Goal: Task Accomplishment & Management: Manage account settings

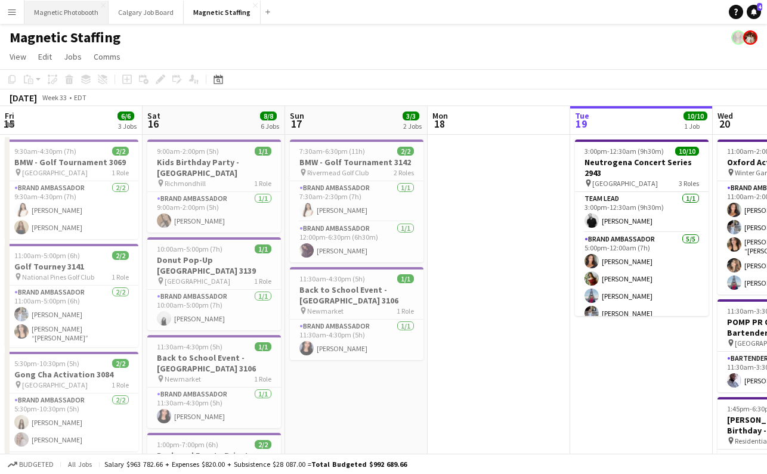
scroll to position [0, 285]
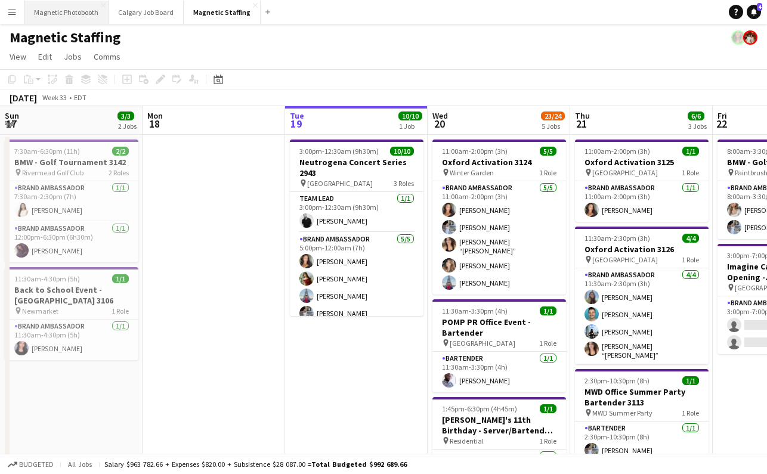
click at [69, 9] on button "Magnetic Photobooth Close" at bounding box center [66, 12] width 84 height 23
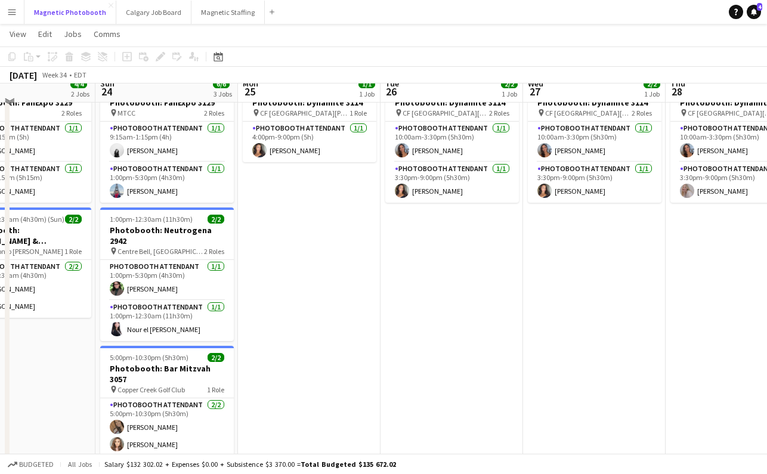
scroll to position [64, 0]
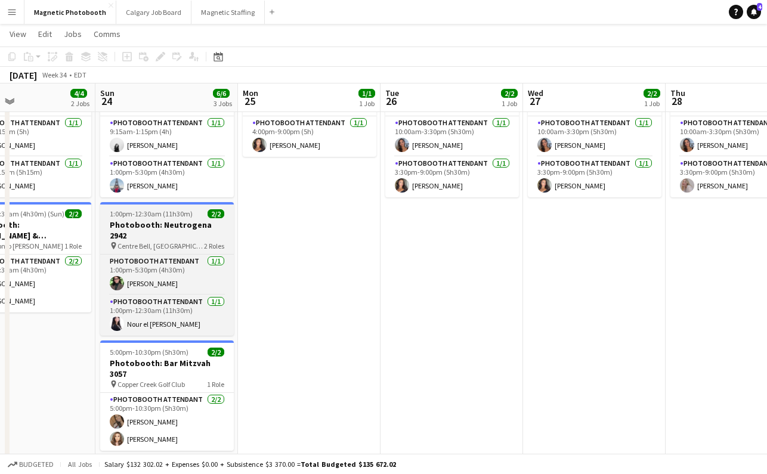
click at [167, 241] on div "pin [GEOGRAPHIC_DATA], QC 2 Roles" at bounding box center [167, 246] width 134 height 10
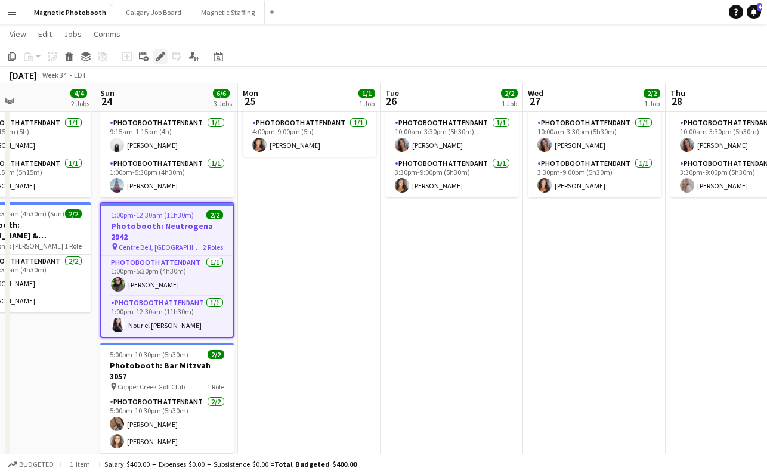
click at [160, 53] on icon "Edit" at bounding box center [161, 57] width 10 height 10
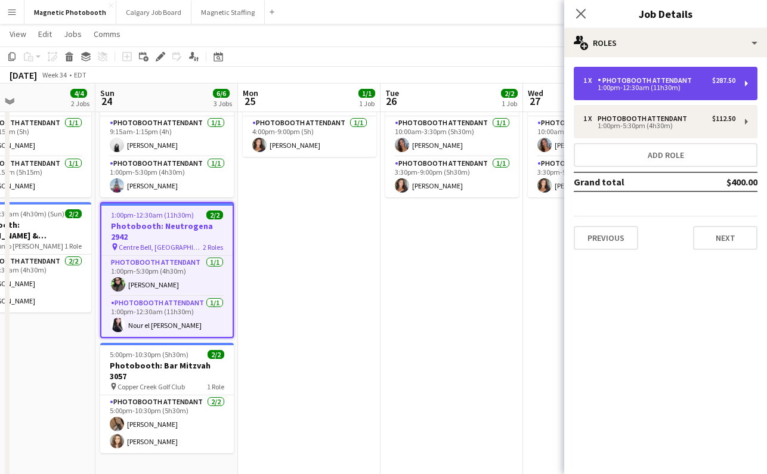
click at [686, 99] on div "1 x Photobooth Attendant $287.50 1:00pm-12:30am (11h30m)" at bounding box center [666, 83] width 184 height 33
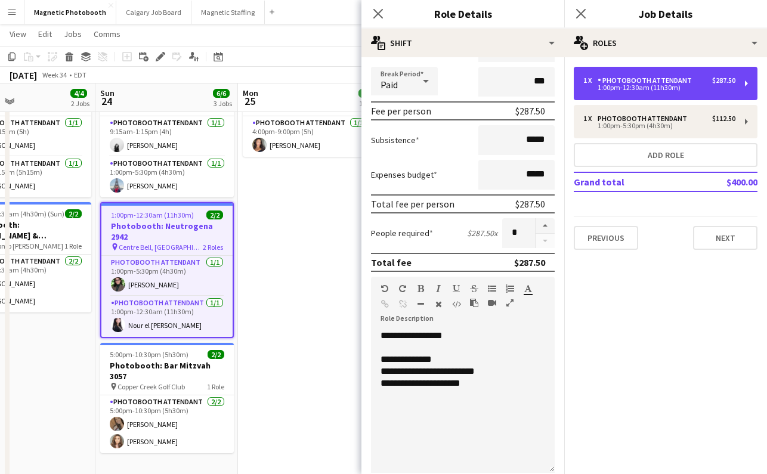
scroll to position [138, 0]
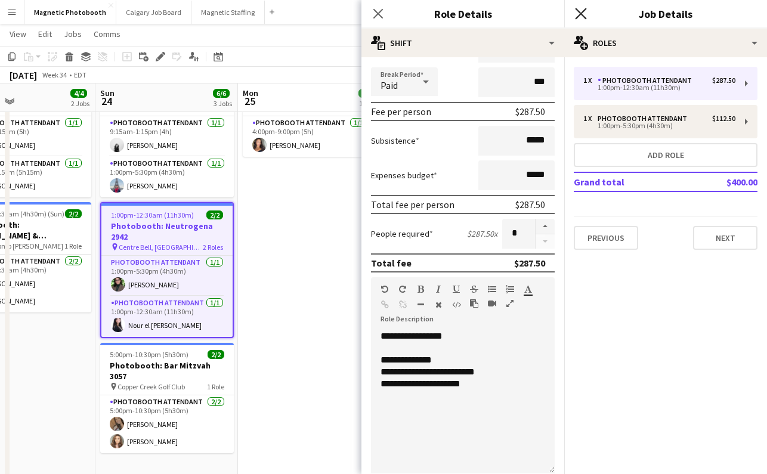
click at [580, 13] on icon at bounding box center [580, 13] width 11 height 11
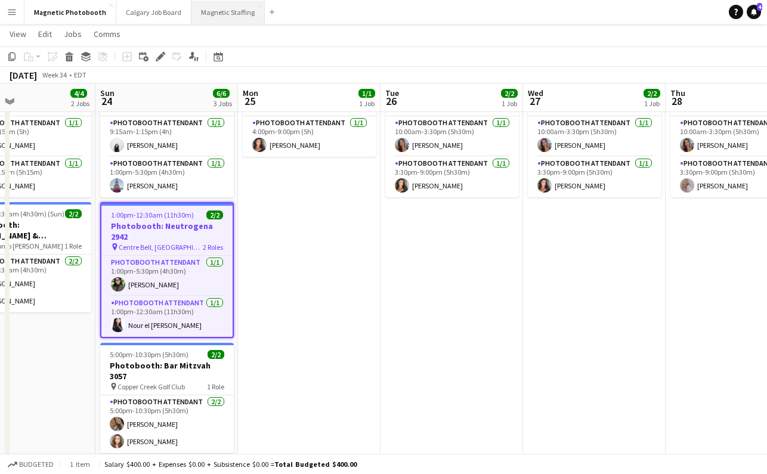
click at [203, 15] on button "Magnetic Staffing Close" at bounding box center [228, 12] width 73 height 23
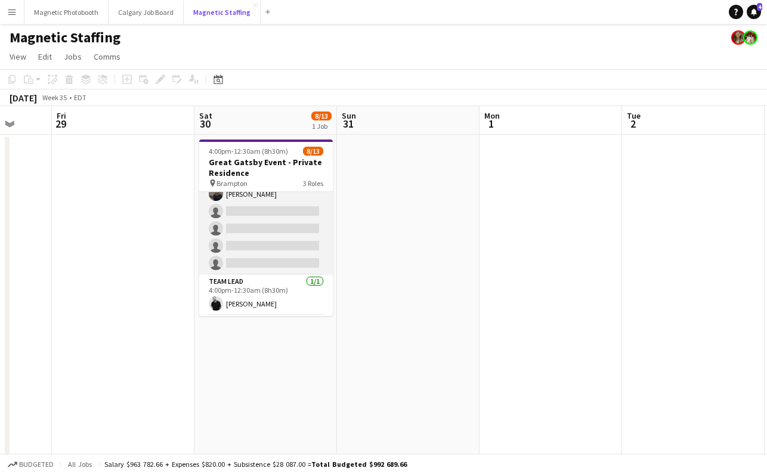
scroll to position [146, 0]
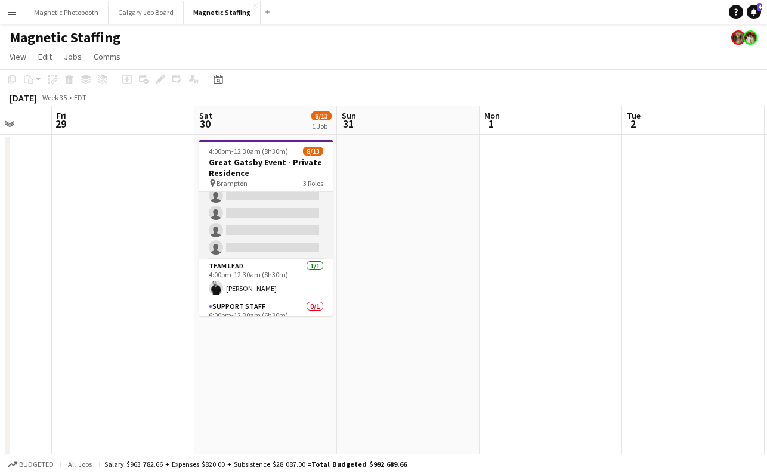
click at [269, 227] on app-card-role "Server 3A [DATE] 4:00pm-12:30am (8h30m) [PERSON_NAME] [PERSON_NAME] Maleklou [P…" at bounding box center [266, 153] width 134 height 214
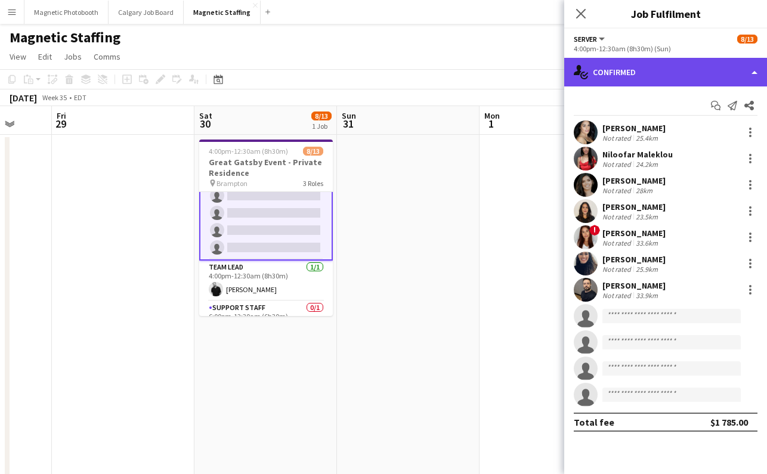
click at [622, 73] on div "single-neutral-actions-check-2 Confirmed" at bounding box center [666, 72] width 203 height 29
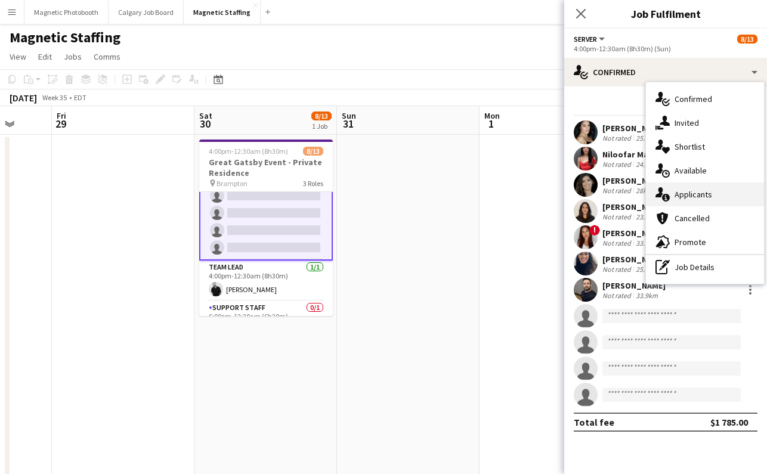
click at [710, 198] on div "single-neutral-actions-information Applicants" at bounding box center [705, 195] width 118 height 24
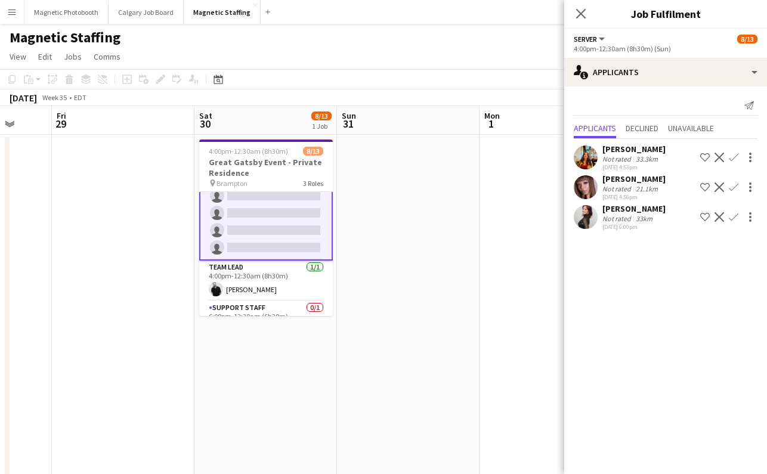
click at [655, 147] on div "[PERSON_NAME]" at bounding box center [634, 149] width 63 height 11
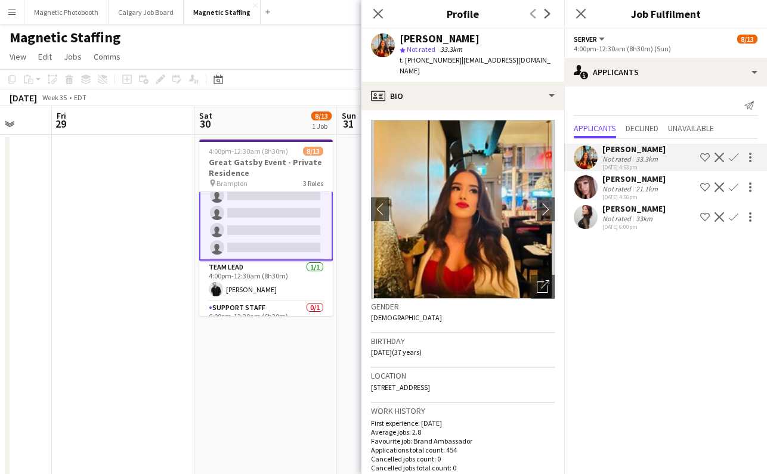
click at [733, 158] on app-icon "Confirm" at bounding box center [734, 158] width 10 height 10
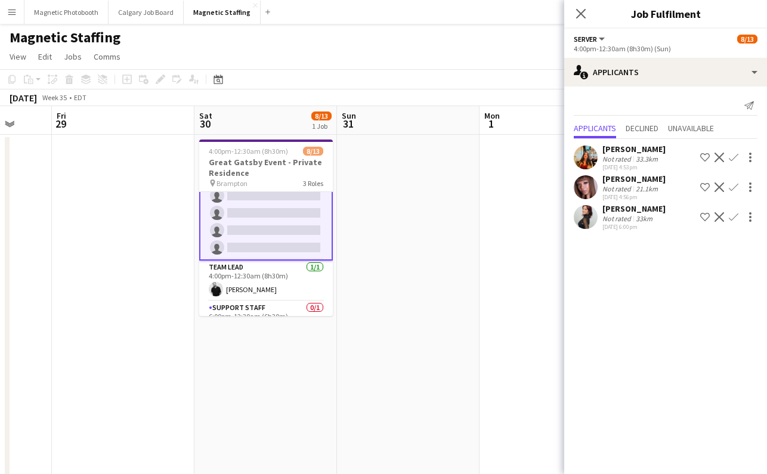
click at [730, 161] on app-icon "Confirm" at bounding box center [734, 158] width 10 height 10
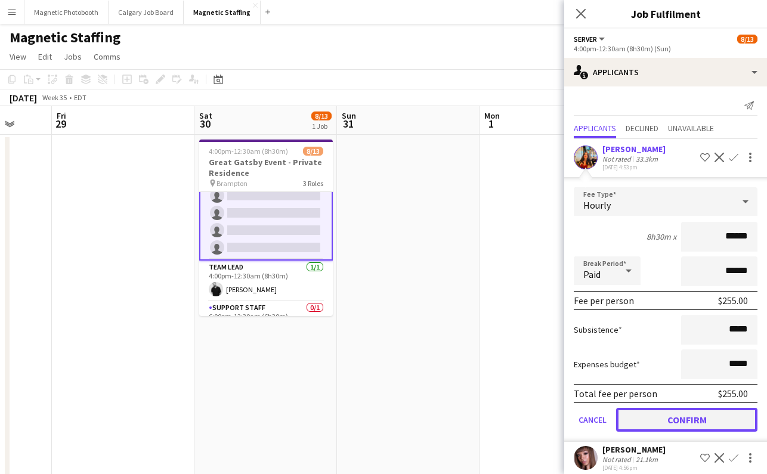
click at [655, 414] on button "Confirm" at bounding box center [686, 420] width 141 height 24
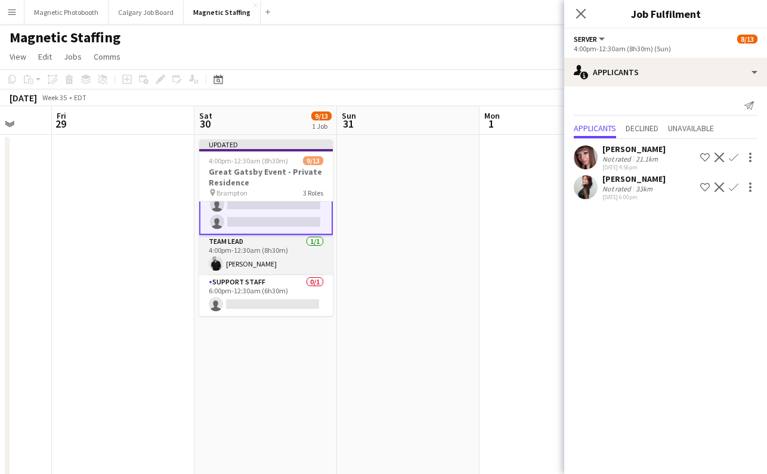
scroll to position [182, 0]
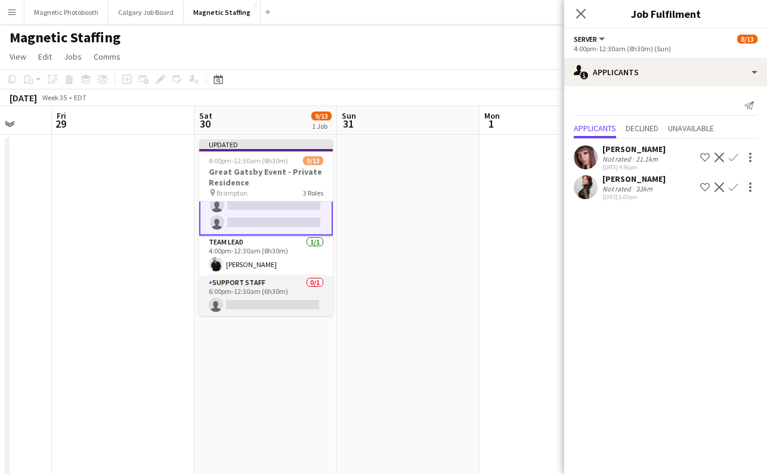
click at [267, 295] on app-card-role "Support Staff 0/1 6:00pm-12:30am (6h30m) single-neutral-actions" at bounding box center [266, 296] width 134 height 41
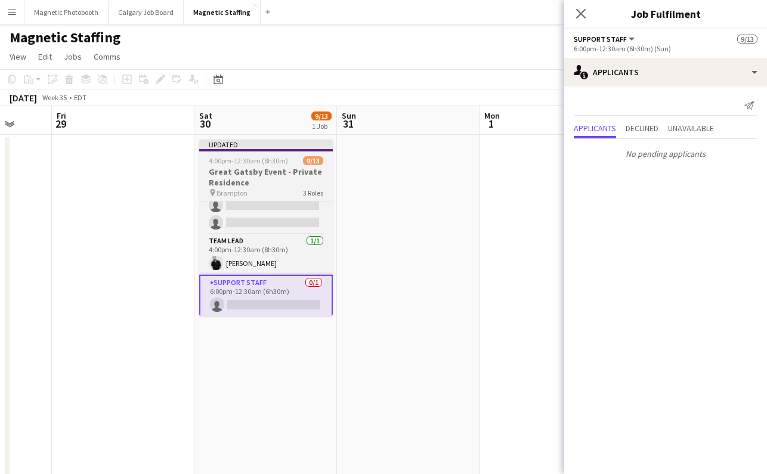
click at [285, 197] on div "pin Brampton 3 Roles" at bounding box center [266, 193] width 134 height 10
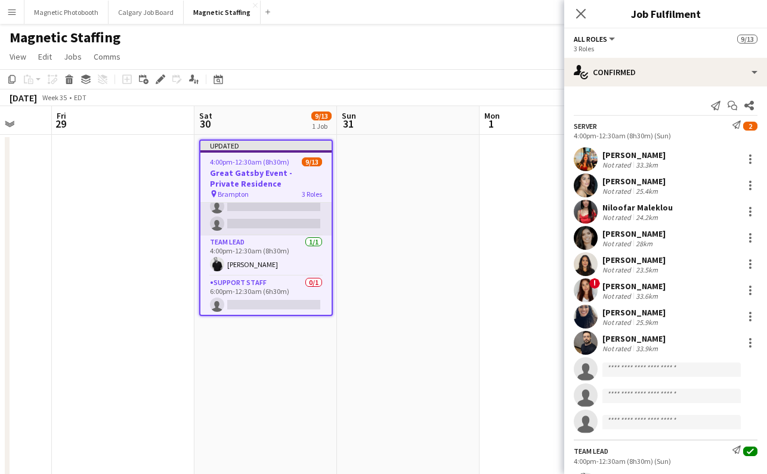
click at [280, 221] on app-card-role "Server 2A [DATE] 4:00pm-12:30am (8h30m) [PERSON_NAME] [PERSON_NAME] [PERSON_NAM…" at bounding box center [266, 129] width 131 height 214
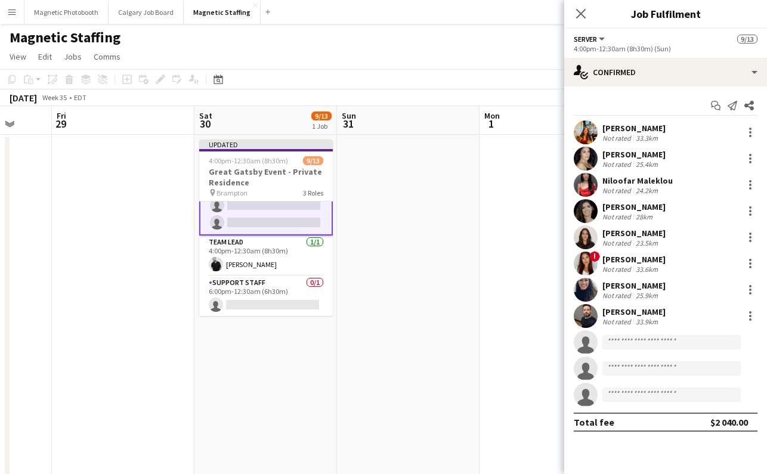
click at [280, 221] on app-card-role "Server 2A [DATE] 4:00pm-12:30am (8h30m) [PERSON_NAME] [PERSON_NAME] [PERSON_NAM…" at bounding box center [266, 128] width 134 height 216
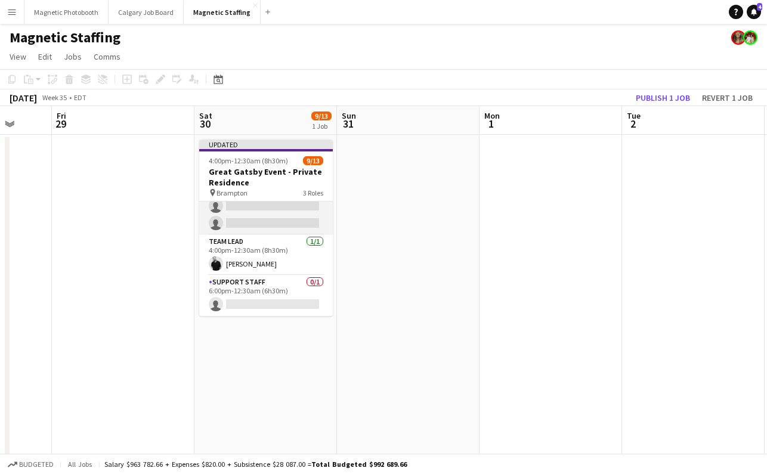
click at [280, 221] on app-card-role "Server 2A [DATE] 4:00pm-12:30am (8h30m) [PERSON_NAME] [PERSON_NAME] [PERSON_NAM…" at bounding box center [266, 128] width 134 height 214
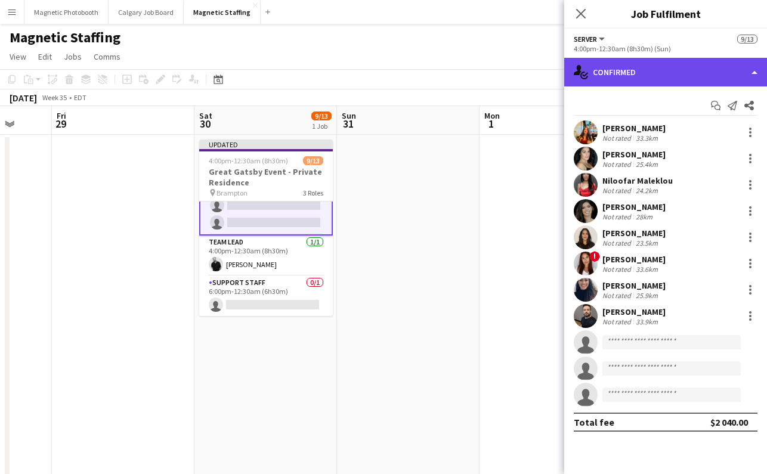
click at [665, 70] on div "single-neutral-actions-check-2 Confirmed" at bounding box center [666, 72] width 203 height 29
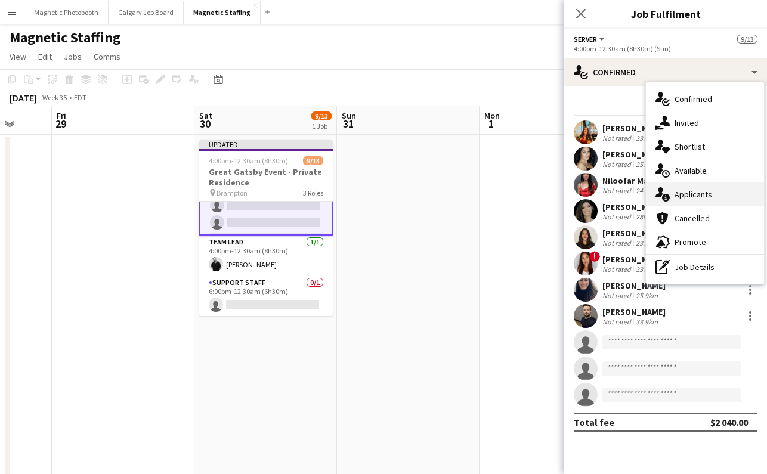
click at [710, 198] on div "single-neutral-actions-information Applicants" at bounding box center [705, 195] width 118 height 24
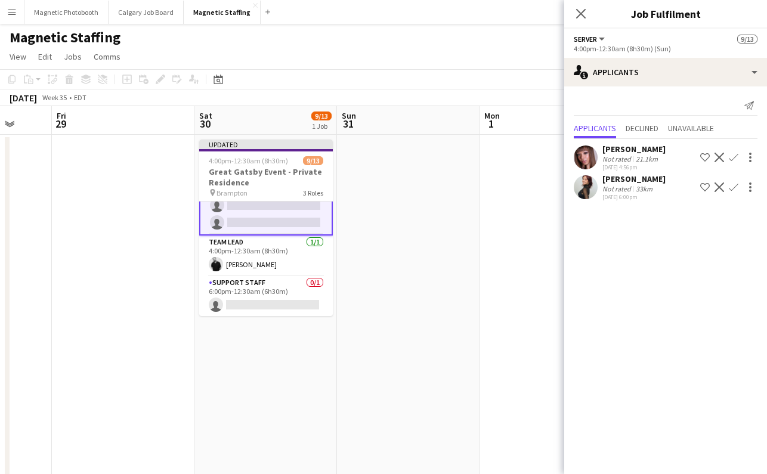
click at [736, 158] on app-icon "Confirm" at bounding box center [734, 158] width 10 height 10
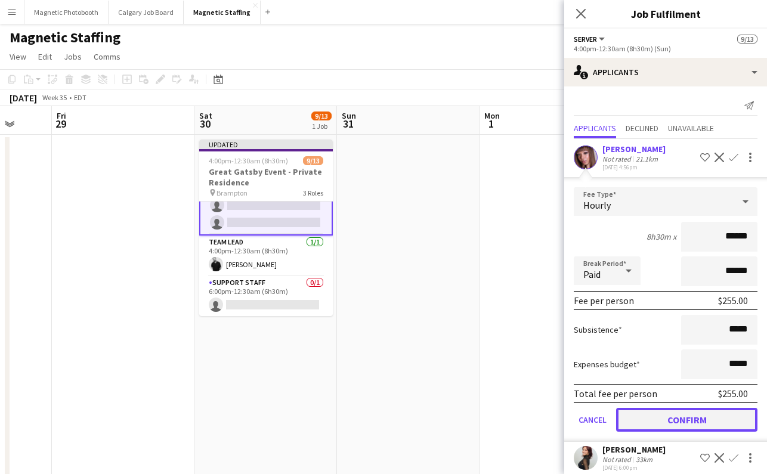
click at [650, 421] on button "Confirm" at bounding box center [686, 420] width 141 height 24
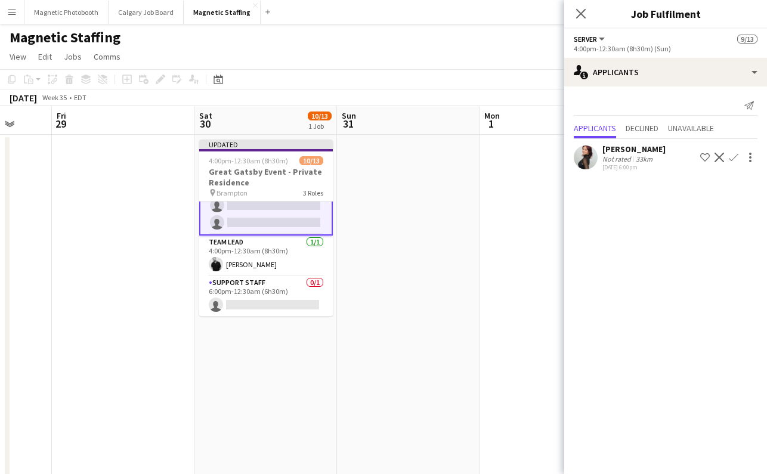
click at [656, 164] on div "[PERSON_NAME] Not rated 33km [DATE] 6:00pm Shortlist crew Decline Confirm" at bounding box center [666, 157] width 203 height 27
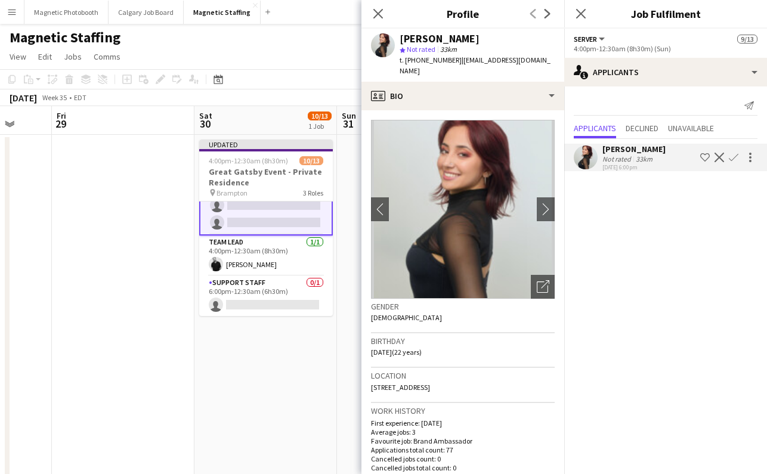
click at [733, 158] on app-icon "Confirm" at bounding box center [734, 158] width 10 height 10
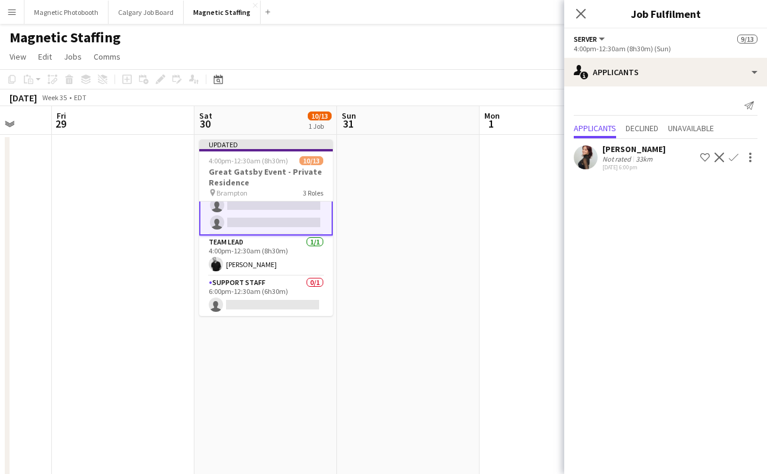
click at [733, 158] on app-icon "Confirm" at bounding box center [734, 158] width 10 height 10
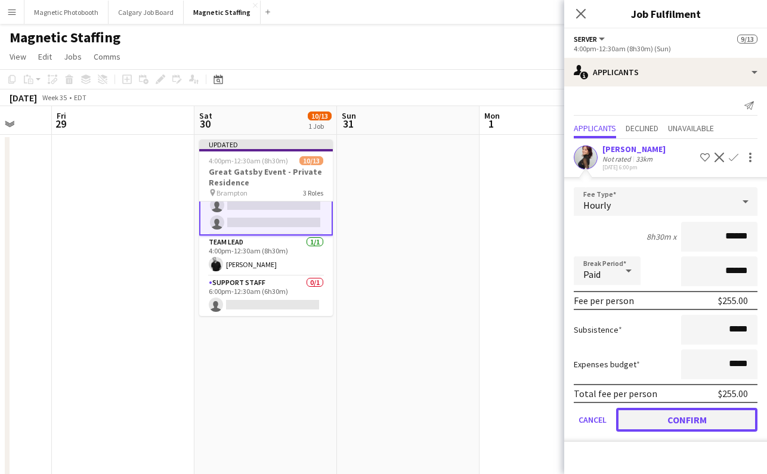
click at [663, 419] on button "Confirm" at bounding box center [686, 420] width 141 height 24
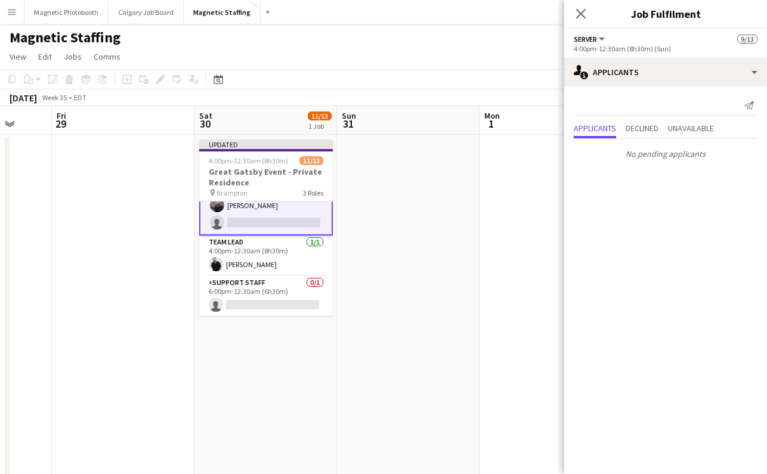
scroll to position [0, 0]
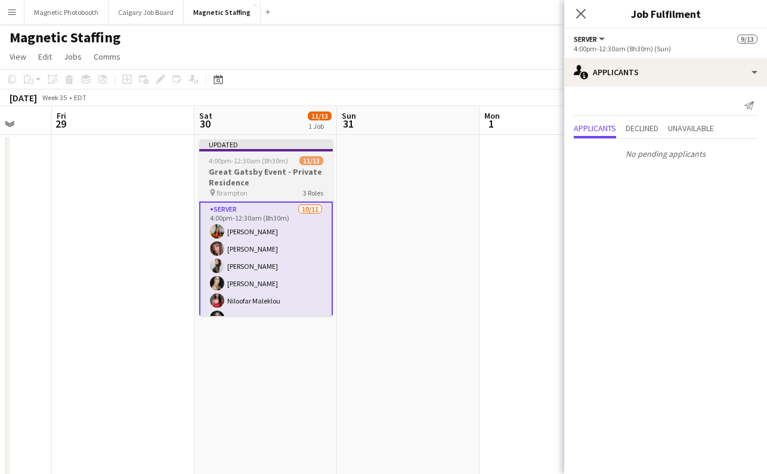
click at [260, 158] on span "4:00pm-12:30am (8h30m) (Sun)" at bounding box center [254, 160] width 91 height 9
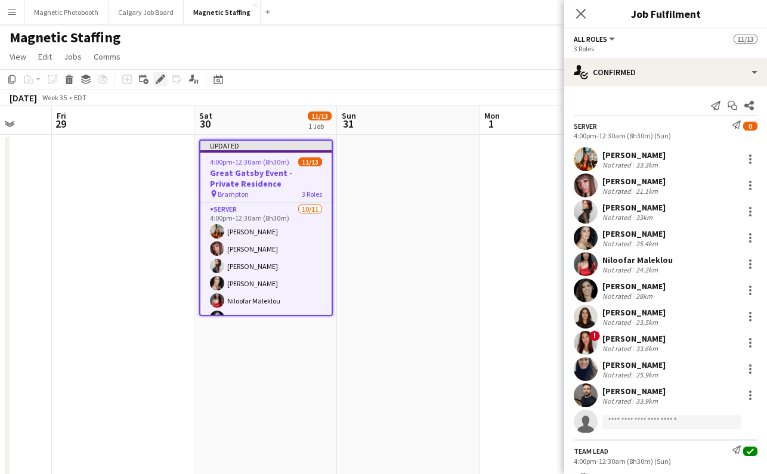
click at [166, 78] on div "Edit" at bounding box center [160, 79] width 14 height 14
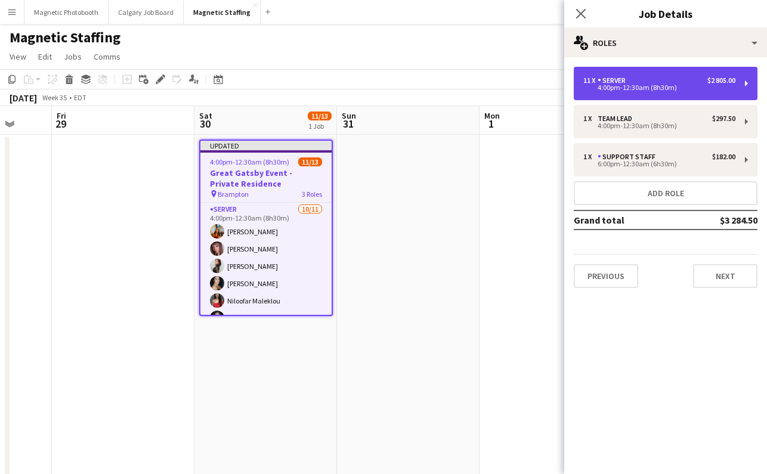
click at [647, 79] on div "11 x Server $2 805.00" at bounding box center [660, 80] width 152 height 8
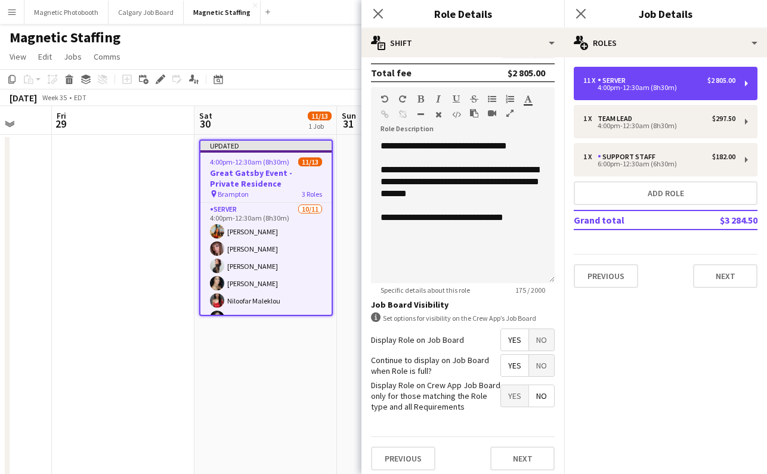
scroll to position [334, 0]
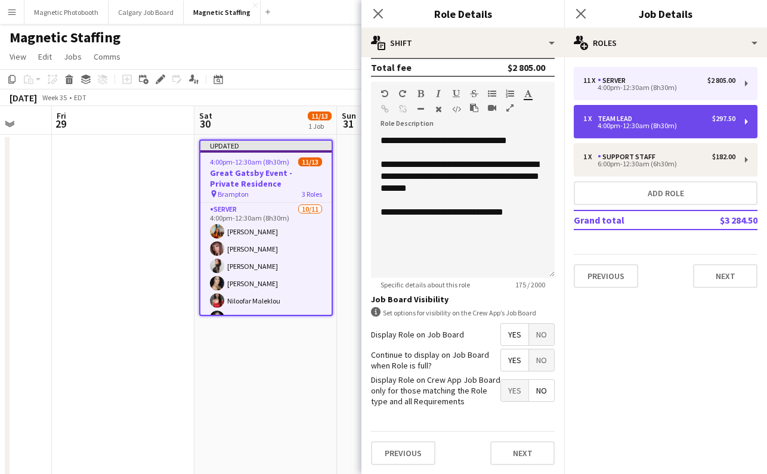
click at [630, 119] on div "Team Lead" at bounding box center [617, 119] width 39 height 8
type input "*********"
type input "******"
type input "*"
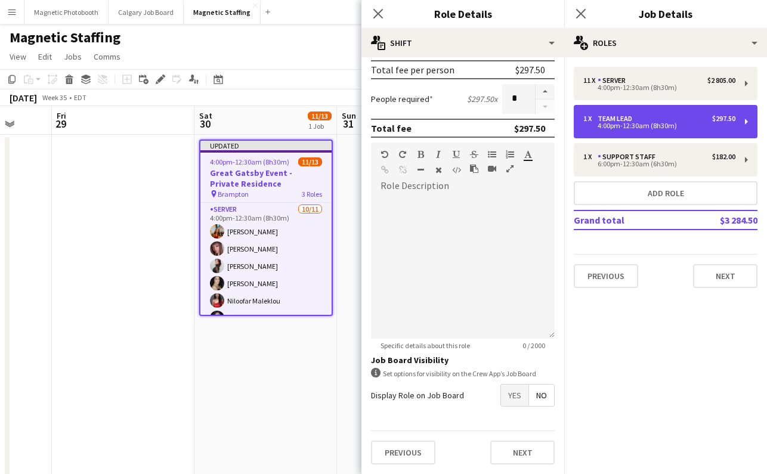
scroll to position [273, 0]
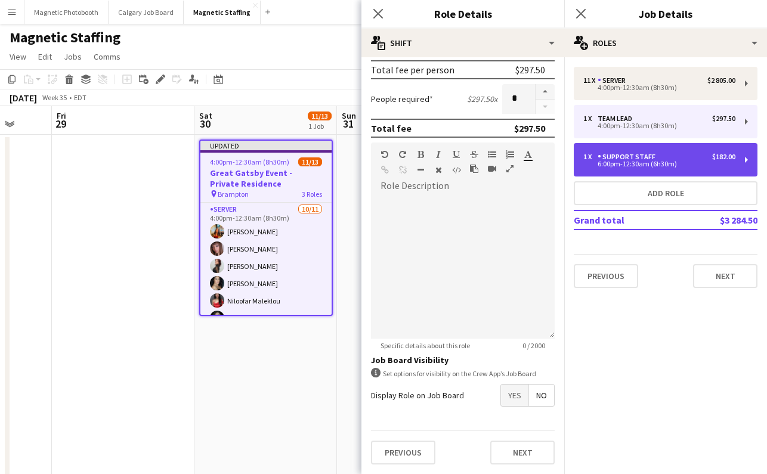
click at [630, 169] on div "1 x Support Staff $182.00 6:00pm-12:30am (6h30m)" at bounding box center [666, 159] width 184 height 33
type input "**********"
type input "*****"
type input "******"
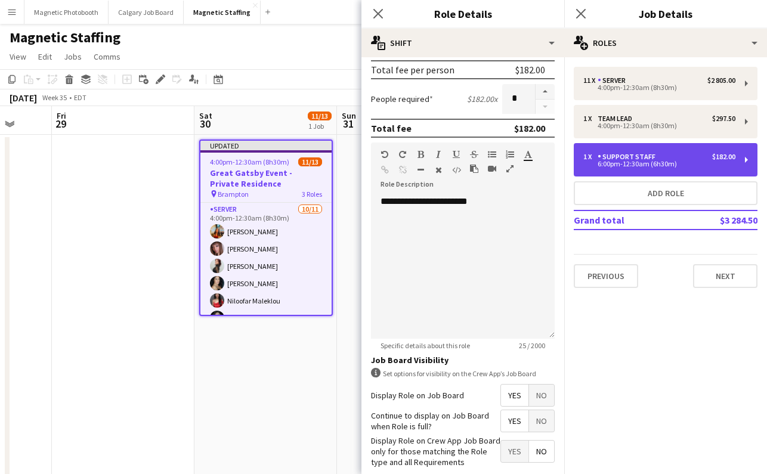
scroll to position [334, 0]
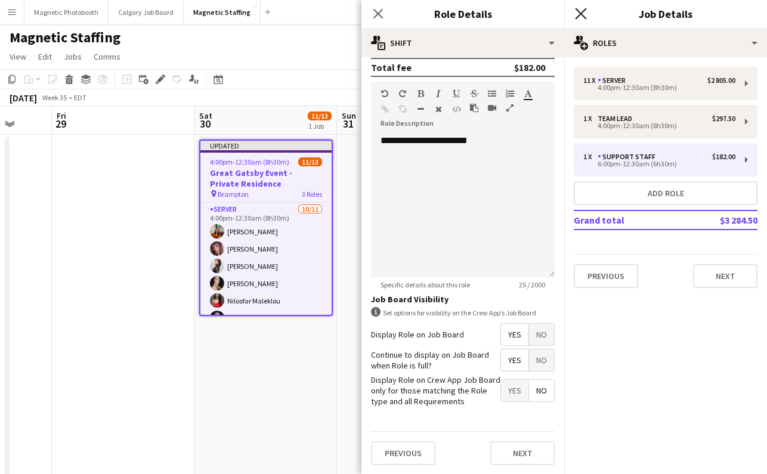
click at [581, 14] on icon at bounding box center [580, 13] width 11 height 11
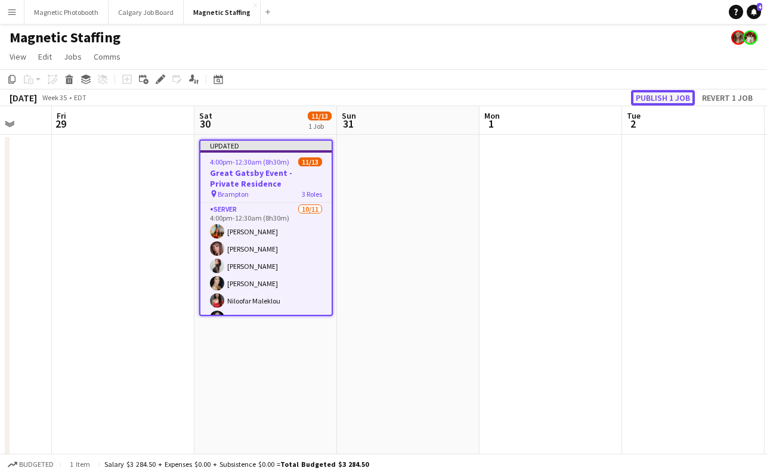
click at [673, 98] on button "Publish 1 job" at bounding box center [663, 98] width 64 height 16
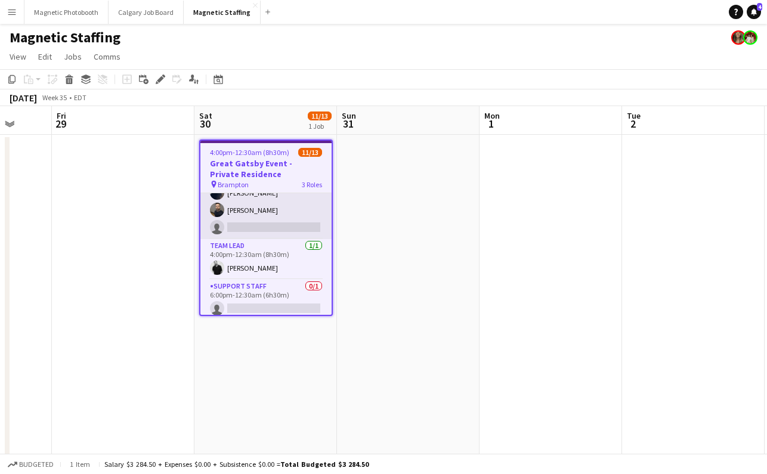
scroll to position [173, 0]
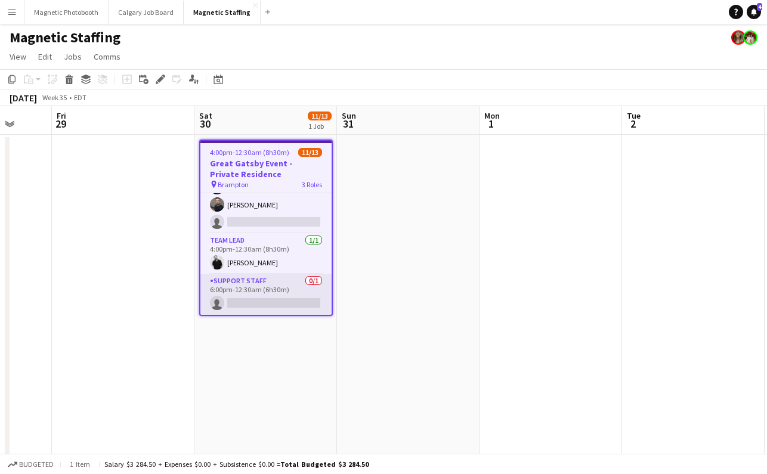
click at [238, 304] on app-card-role "Support Staff 0/1 6:00pm-12:30am (6h30m) single-neutral-actions" at bounding box center [266, 295] width 131 height 41
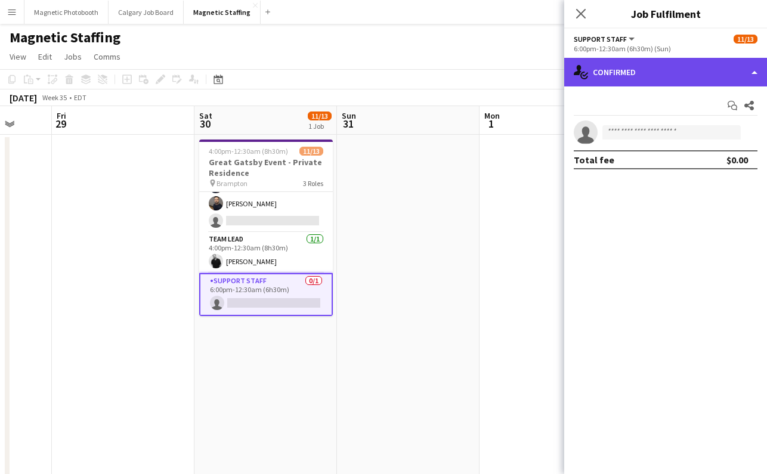
click at [622, 72] on div "single-neutral-actions-check-2 Confirmed" at bounding box center [666, 72] width 203 height 29
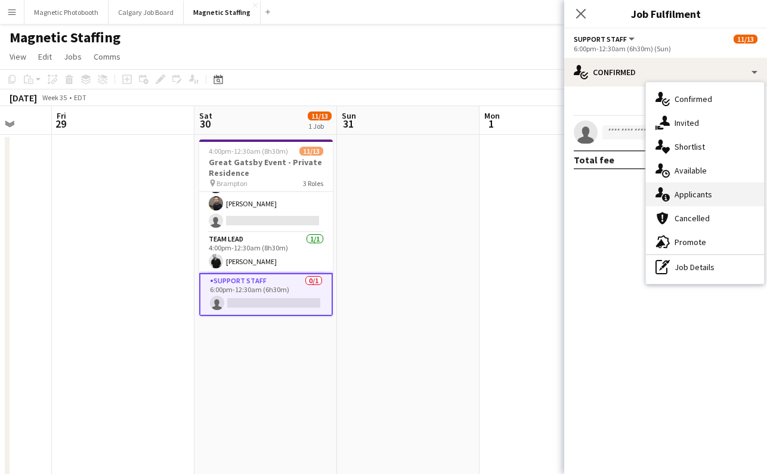
click at [687, 197] on div "single-neutral-actions-information Applicants" at bounding box center [705, 195] width 118 height 24
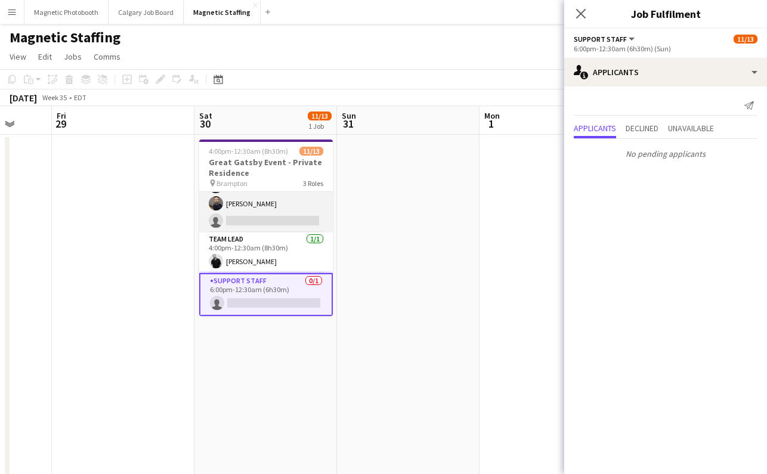
click at [268, 221] on app-card-role "Server [DATE] 4:00pm-12:30am (8h30m) [PERSON_NAME] [PERSON_NAME] Abuwa [PERSON_…" at bounding box center [266, 126] width 134 height 214
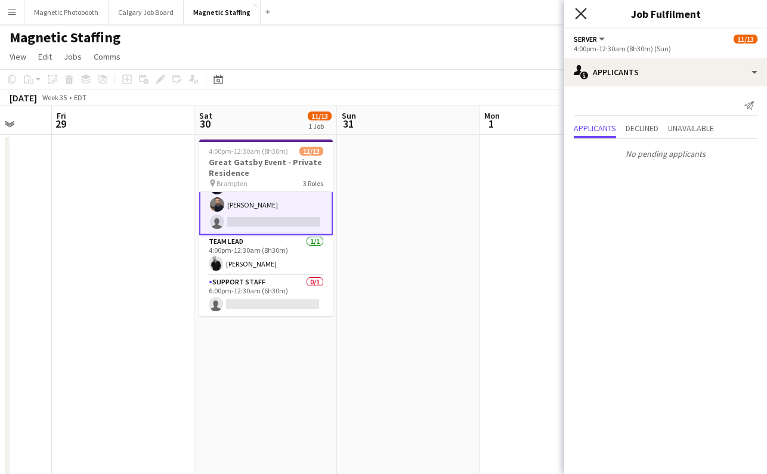
click at [580, 14] on icon at bounding box center [580, 13] width 11 height 11
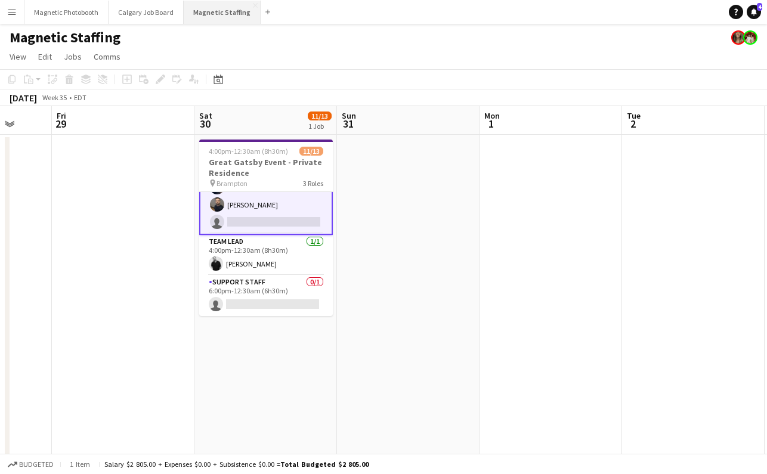
click at [229, 8] on button "Magnetic Staffing Close" at bounding box center [222, 12] width 77 height 23
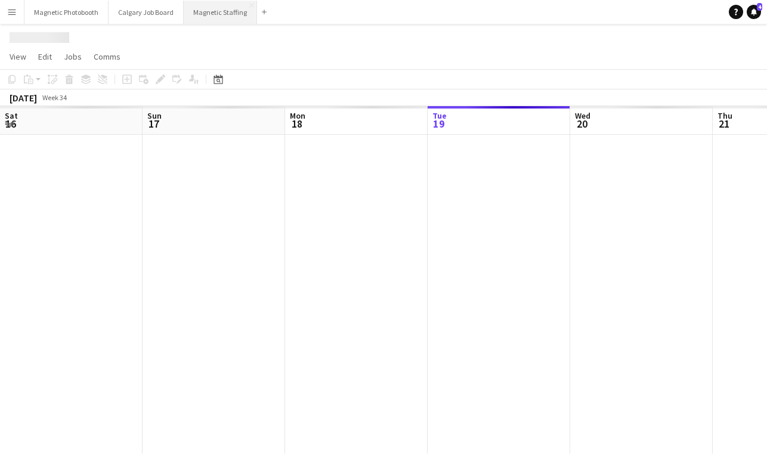
scroll to position [0, 285]
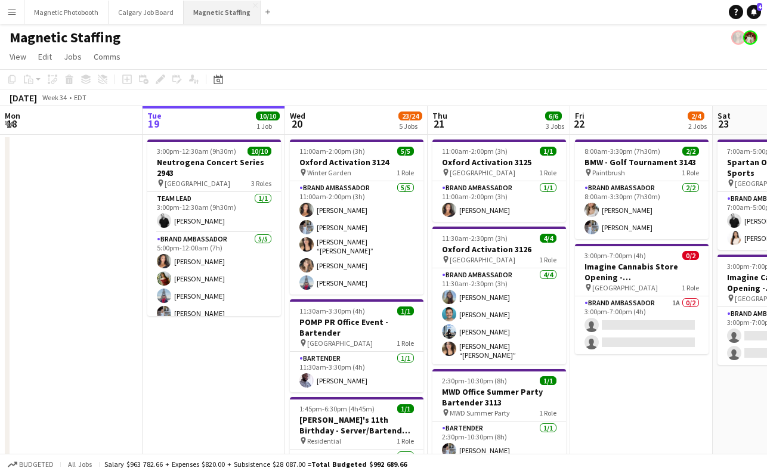
click at [206, 16] on button "Magnetic Staffing Close" at bounding box center [222, 12] width 77 height 23
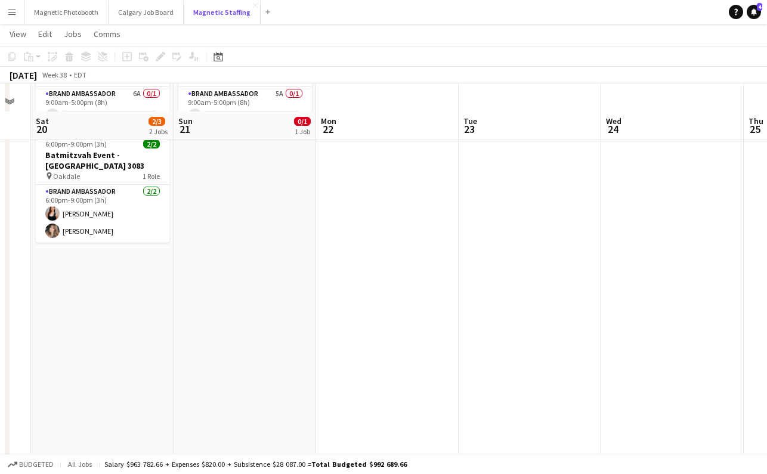
scroll to position [0, 0]
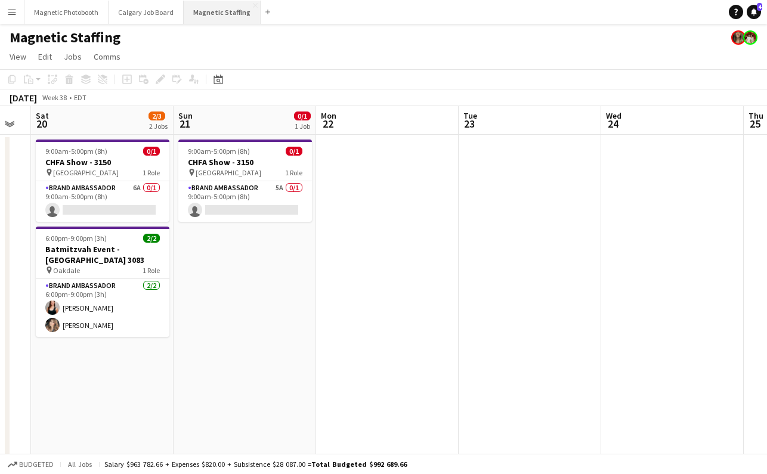
click at [212, 14] on button "Magnetic Staffing Close" at bounding box center [222, 12] width 77 height 23
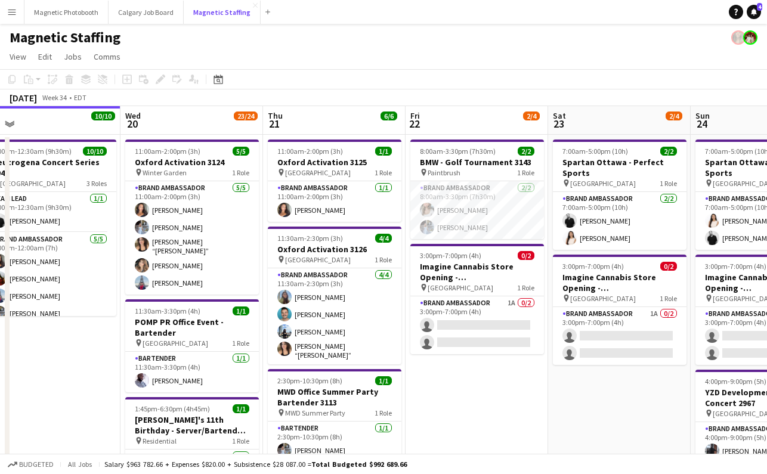
scroll to position [0, 451]
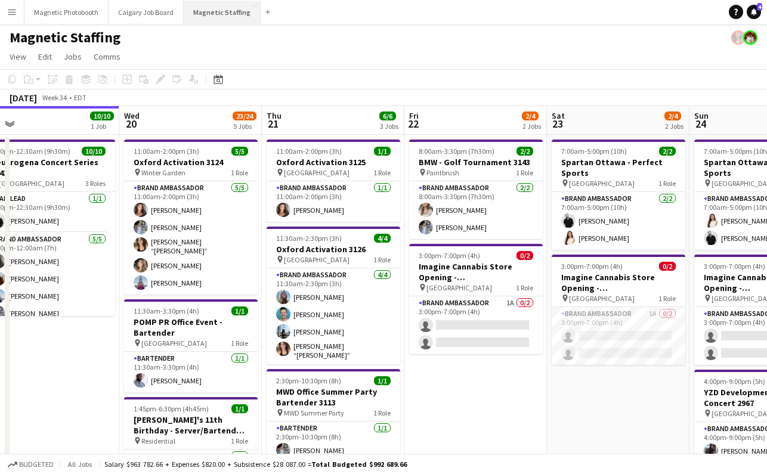
click at [207, 17] on button "Magnetic Staffing Close" at bounding box center [222, 12] width 77 height 23
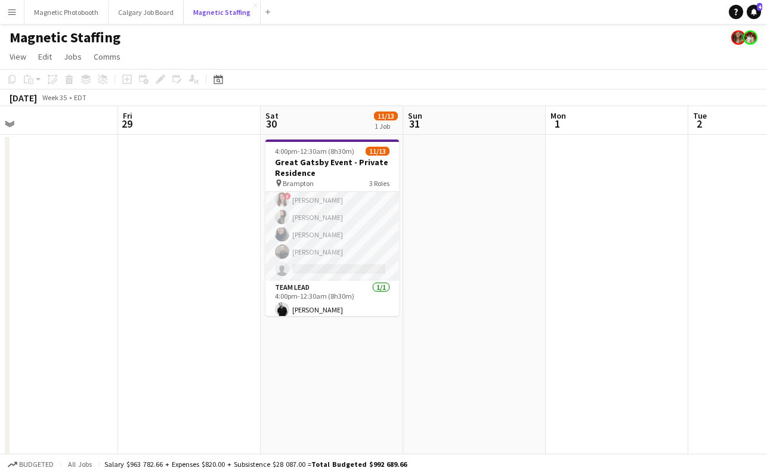
scroll to position [135, 0]
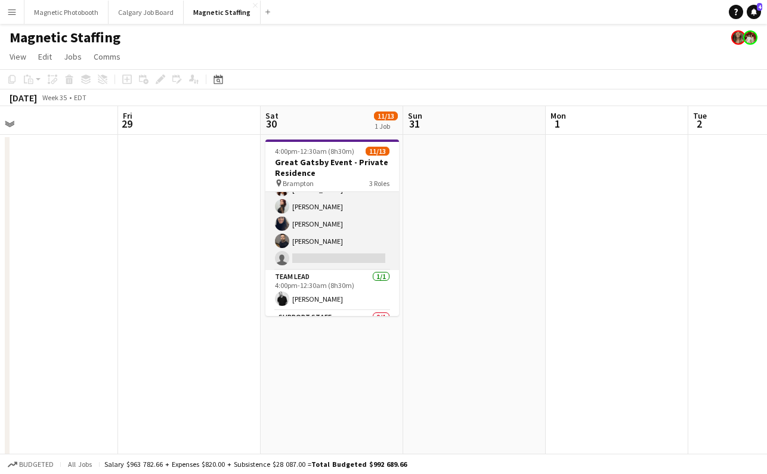
click at [319, 257] on app-card-role "Server [DATE] 4:00pm-12:30am (8h30m) [PERSON_NAME] [PERSON_NAME] [PERSON_NAME] …" at bounding box center [333, 164] width 134 height 214
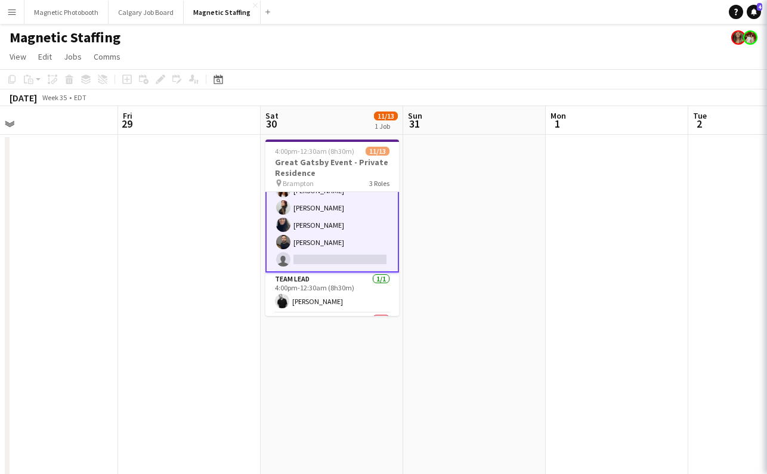
scroll to position [137, 0]
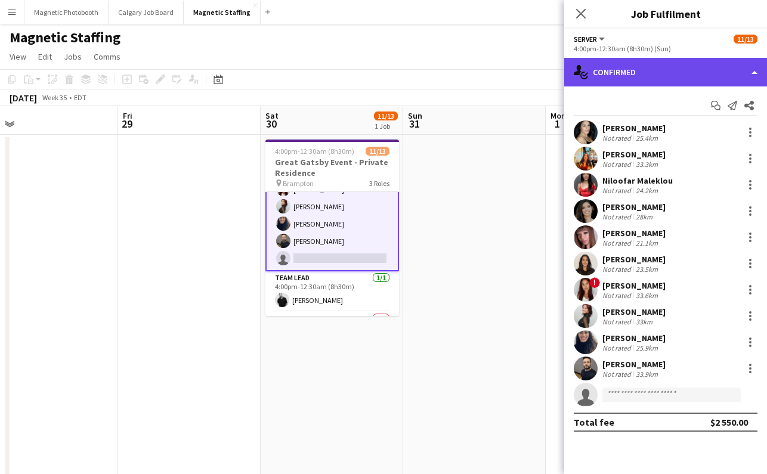
click at [630, 67] on div "single-neutral-actions-check-2 Confirmed" at bounding box center [666, 72] width 203 height 29
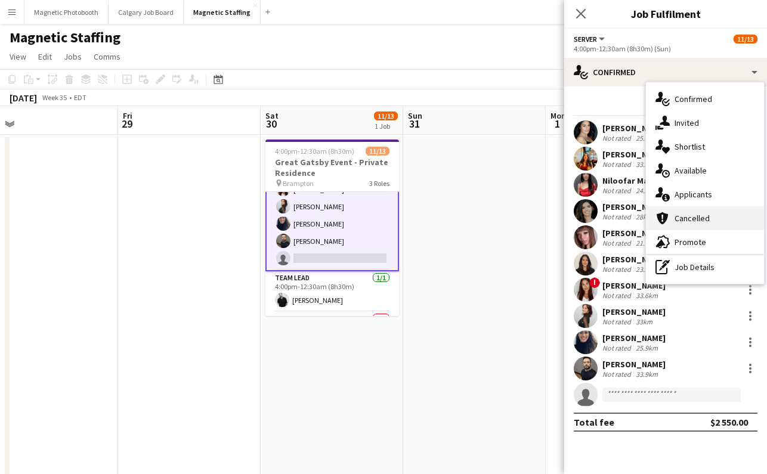
click at [714, 218] on div "cancellation Cancelled" at bounding box center [705, 218] width 118 height 24
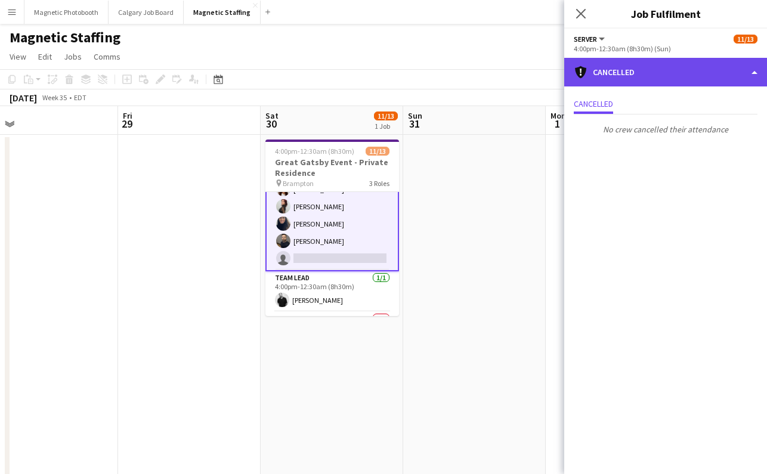
click at [634, 61] on div "cancellation Cancelled" at bounding box center [666, 72] width 203 height 29
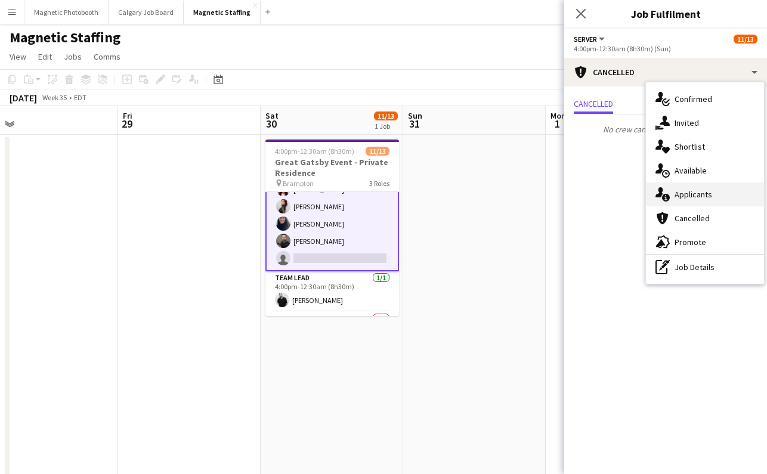
click at [689, 192] on div "single-neutral-actions-information Applicants" at bounding box center [705, 195] width 118 height 24
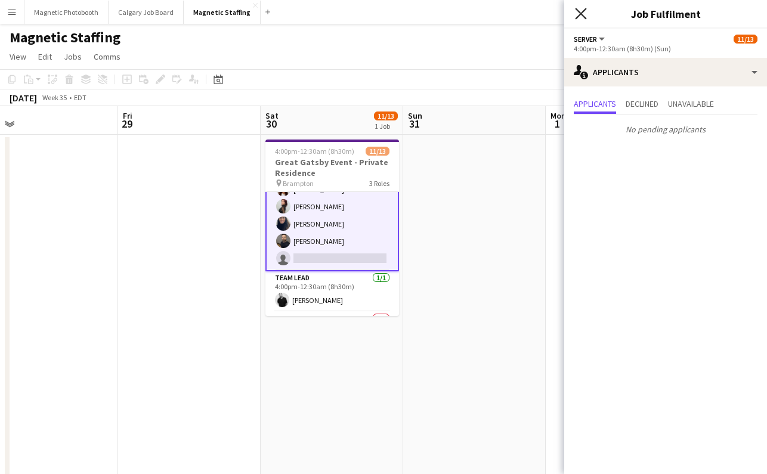
click at [577, 10] on icon at bounding box center [580, 13] width 11 height 11
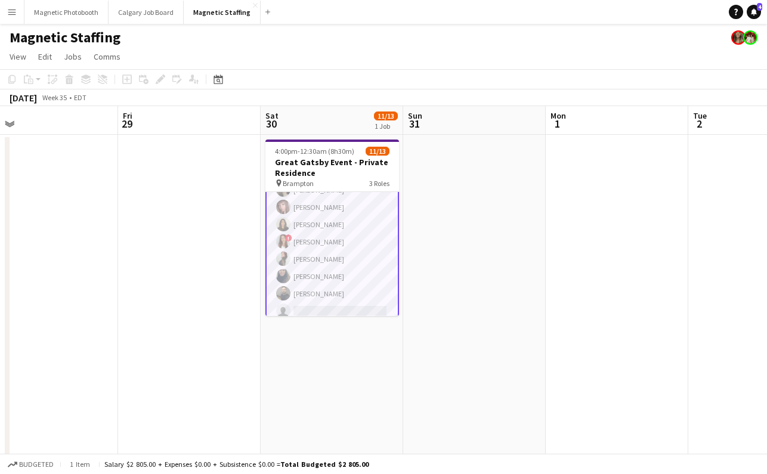
scroll to position [103, 0]
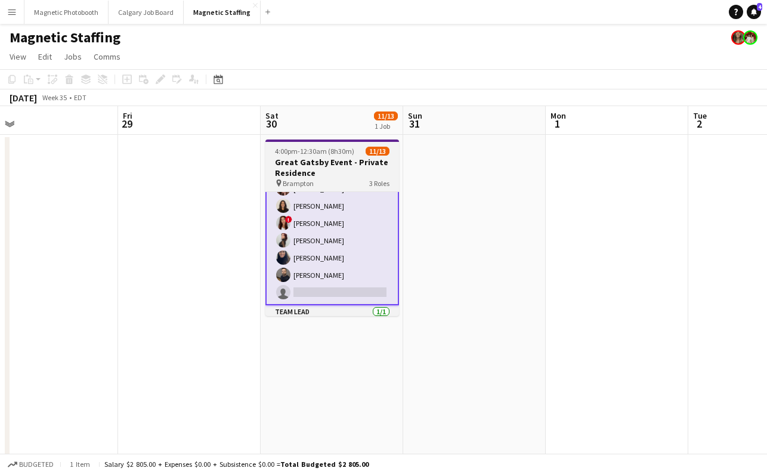
click at [319, 165] on h3 "Great Gatsby Event - Private Residence" at bounding box center [333, 167] width 134 height 21
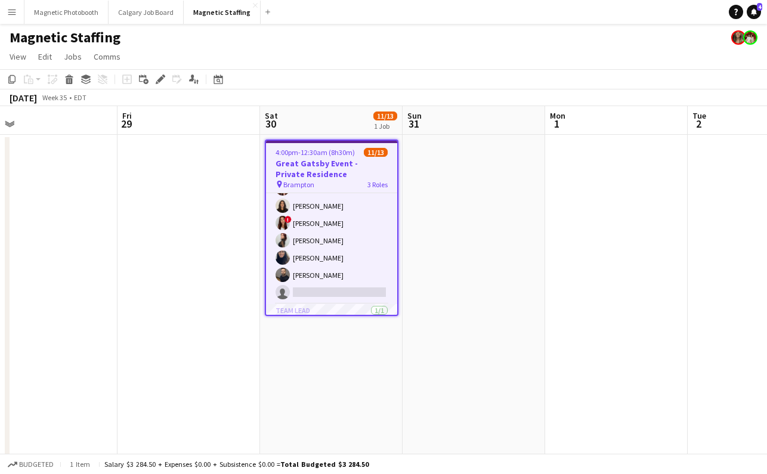
scroll to position [101, 0]
click at [159, 85] on div "Edit" at bounding box center [160, 79] width 14 height 14
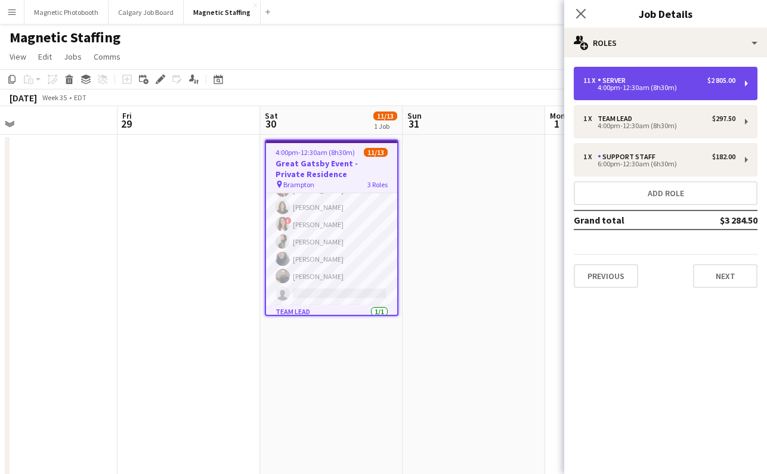
click at [655, 85] on div "4:00pm-12:30am (8h30m)" at bounding box center [660, 88] width 152 height 6
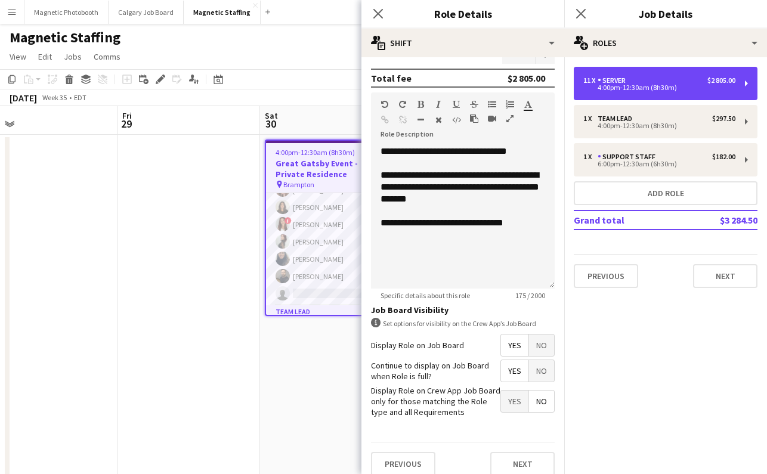
scroll to position [326, 0]
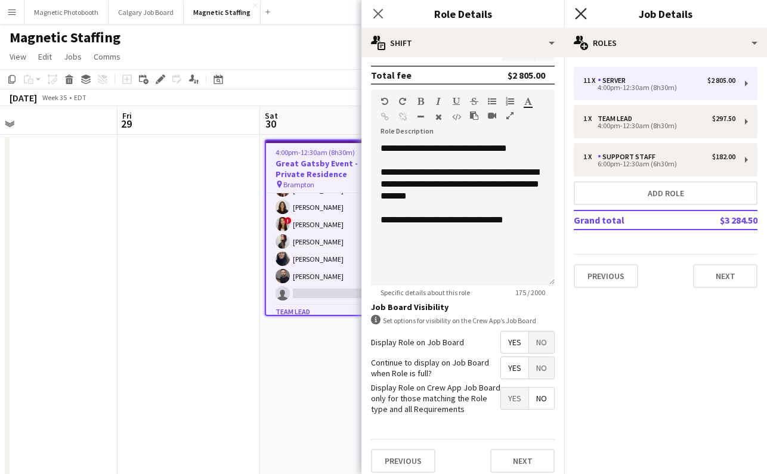
click at [582, 11] on icon "Close pop-in" at bounding box center [580, 13] width 11 height 11
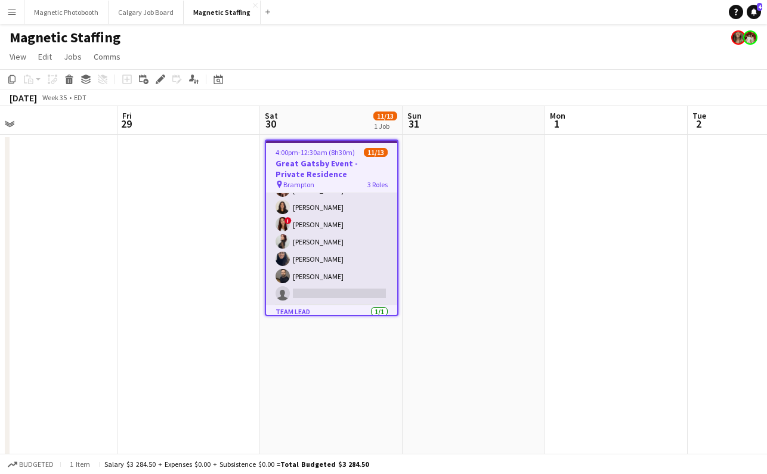
scroll to position [173, 0]
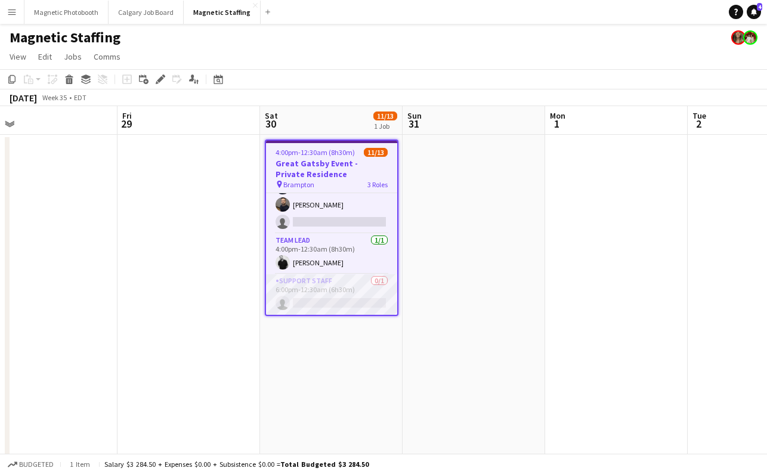
click at [322, 296] on app-card-role "Support Staff 0/1 6:00pm-12:30am (6h30m) single-neutral-actions" at bounding box center [331, 295] width 131 height 41
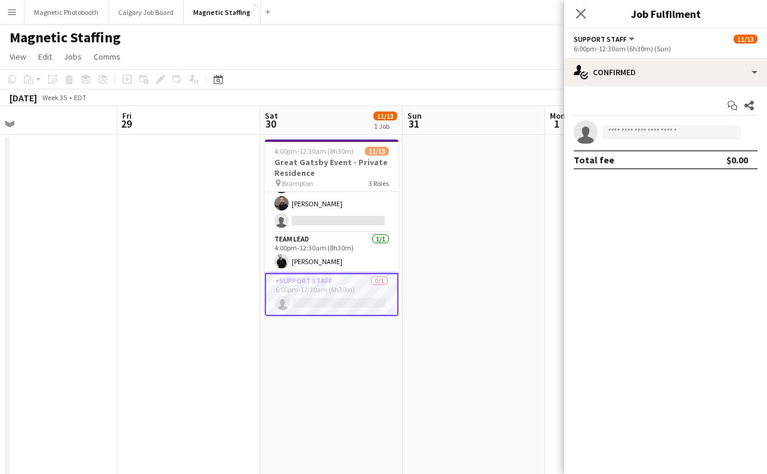
click at [625, 89] on div "Start chat Share single-neutral-actions Total fee $0.00" at bounding box center [666, 133] width 203 height 92
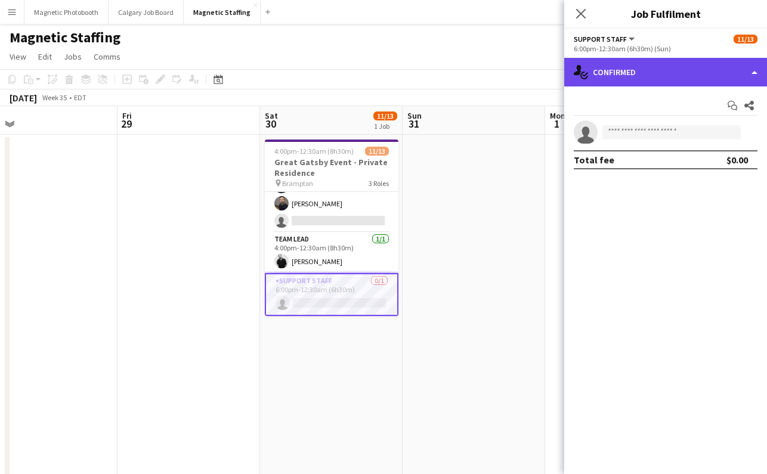
click at [623, 68] on div "single-neutral-actions-check-2 Confirmed" at bounding box center [666, 72] width 203 height 29
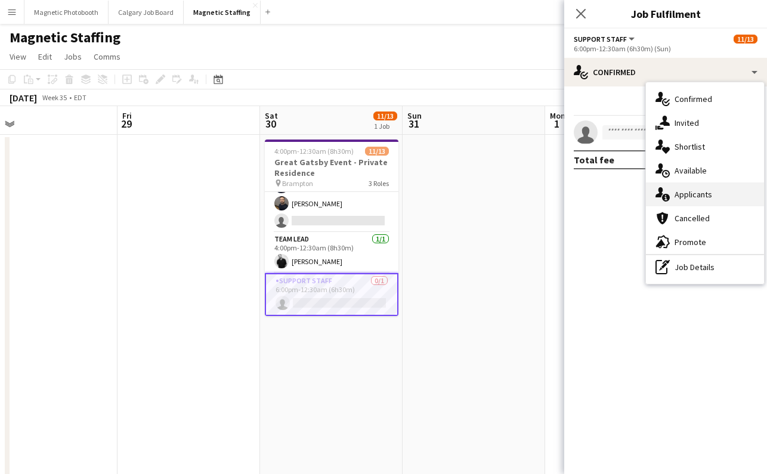
click at [704, 202] on div "single-neutral-actions-information Applicants" at bounding box center [705, 195] width 118 height 24
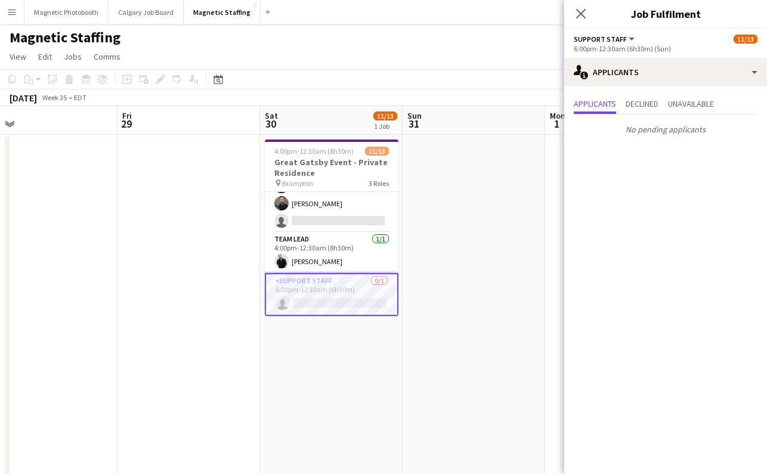
click at [583, 11] on icon at bounding box center [581, 14] width 10 height 10
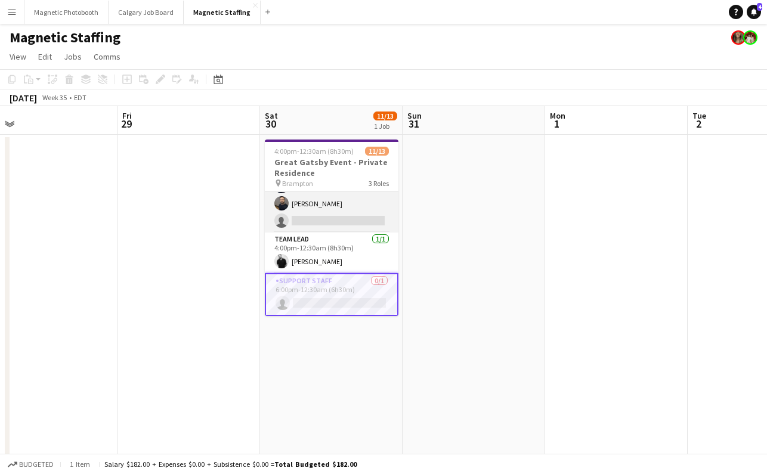
click at [347, 214] on app-card-role "Server [DATE] 4:00pm-12:30am (8h30m) [PERSON_NAME] [PERSON_NAME] [PERSON_NAME] …" at bounding box center [332, 126] width 134 height 214
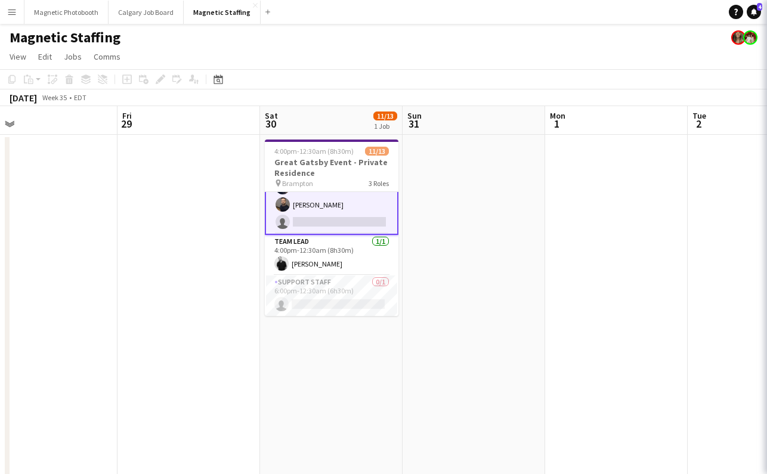
scroll to position [0, 310]
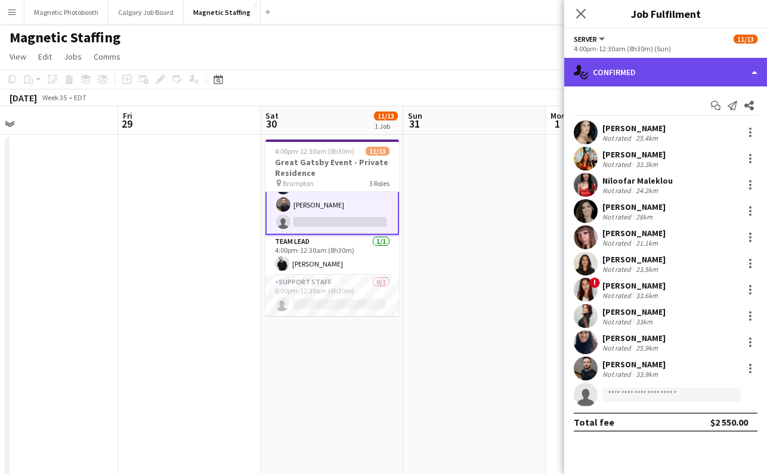
click at [624, 68] on div "single-neutral-actions-check-2 Confirmed" at bounding box center [666, 72] width 203 height 29
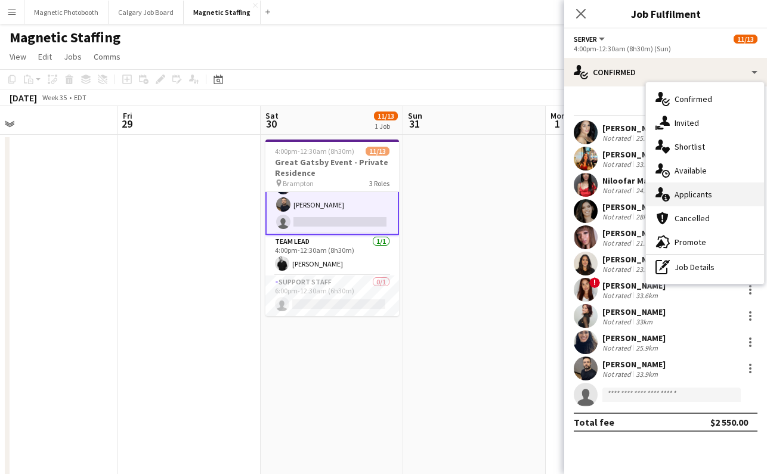
click at [721, 200] on div "single-neutral-actions-information Applicants" at bounding box center [705, 195] width 118 height 24
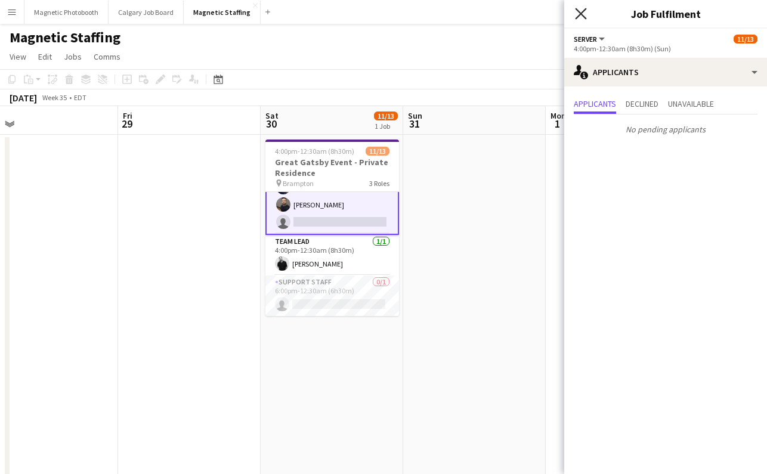
click at [576, 16] on icon "Close pop-in" at bounding box center [580, 13] width 11 height 11
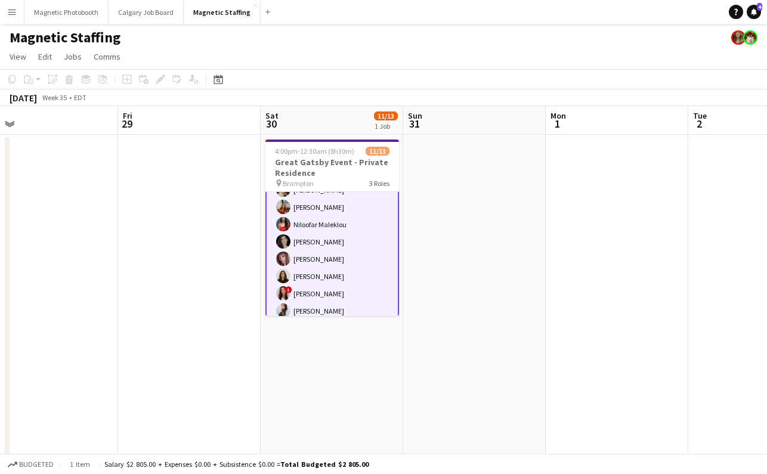
scroll to position [0, 0]
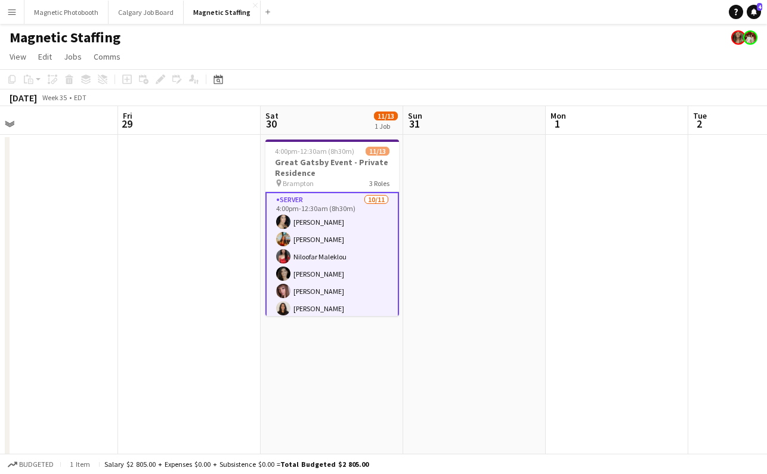
click at [341, 249] on app-card-role "Server [DATE] 4:00pm-12:30am (8h30m) [PERSON_NAME] [PERSON_NAME] [PERSON_NAME] …" at bounding box center [333, 300] width 134 height 216
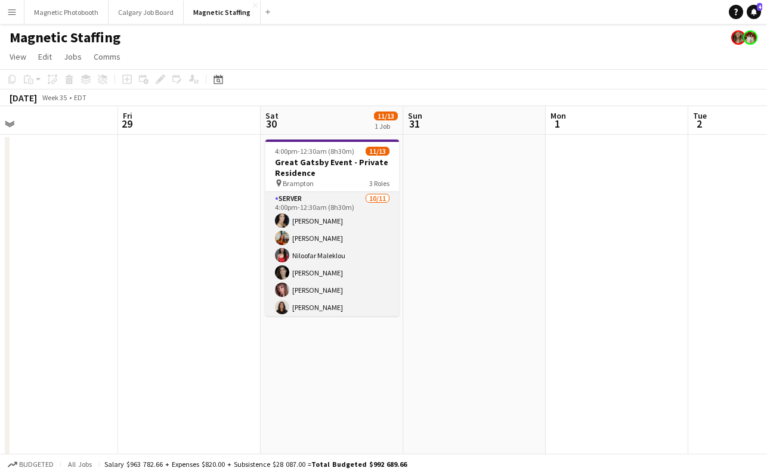
click at [330, 258] on app-card-role "Server [DATE] 4:00pm-12:30am (8h30m) [PERSON_NAME] [PERSON_NAME] [PERSON_NAME] …" at bounding box center [333, 299] width 134 height 214
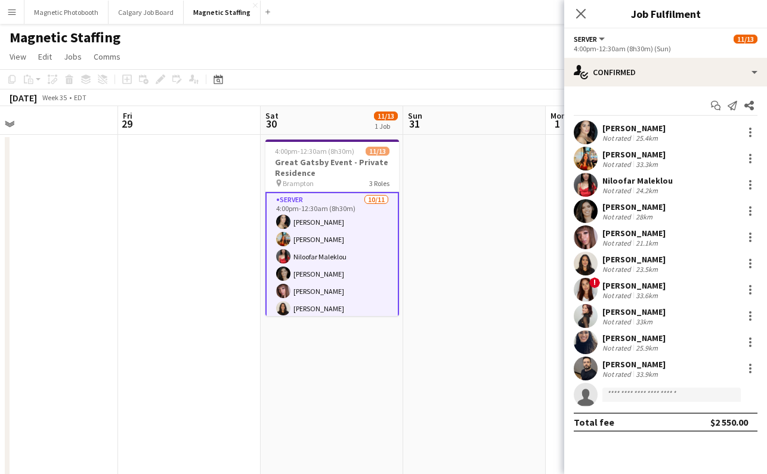
click at [628, 129] on div "[PERSON_NAME]" at bounding box center [634, 128] width 63 height 11
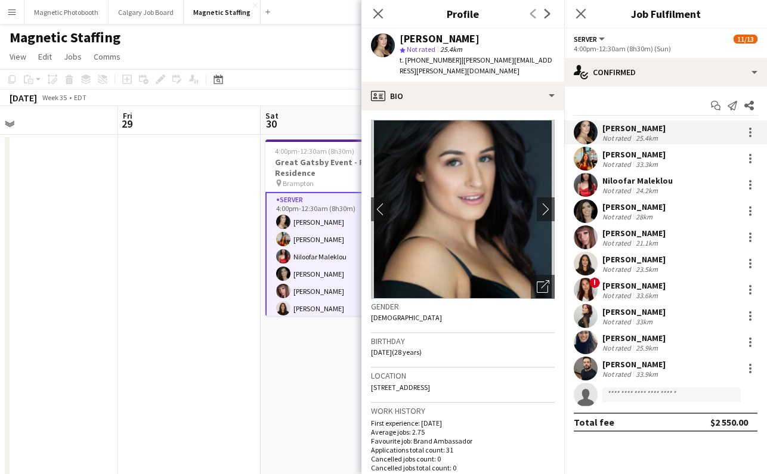
click at [636, 159] on div "[PERSON_NAME]" at bounding box center [634, 154] width 63 height 11
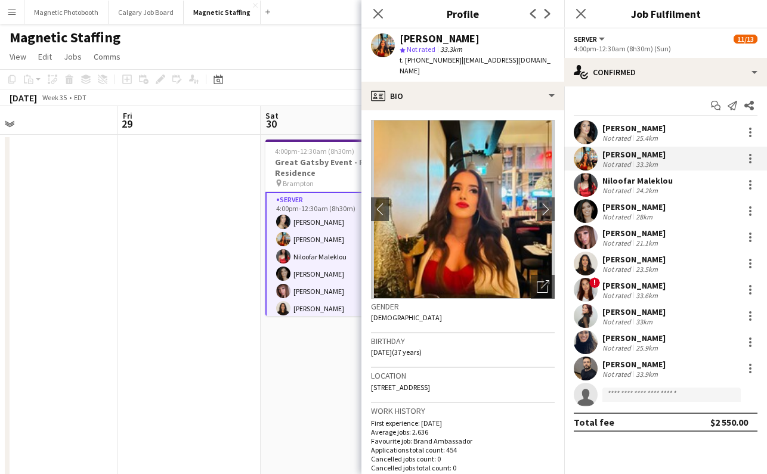
click at [630, 187] on div "Not rated" at bounding box center [618, 190] width 31 height 9
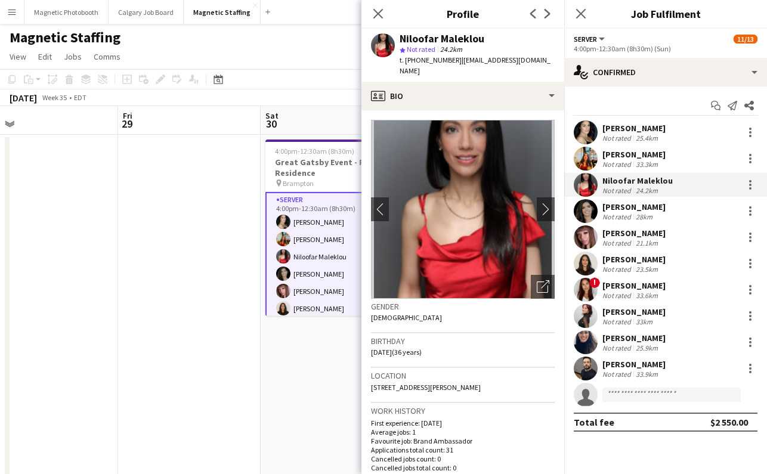
click at [627, 206] on div "[PERSON_NAME]" at bounding box center [634, 207] width 63 height 11
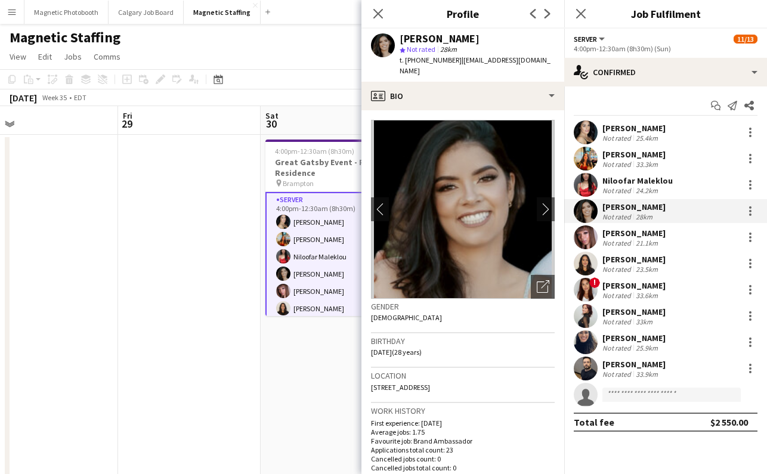
click at [621, 248] on div "[PERSON_NAME] Not rated 21.1km" at bounding box center [666, 238] width 203 height 24
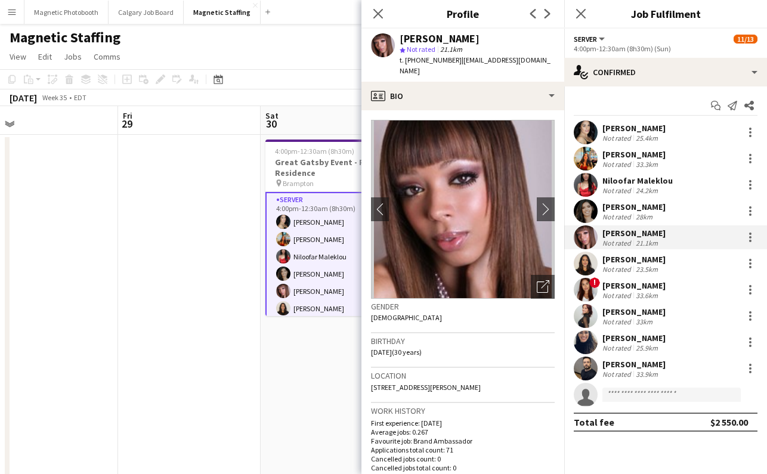
click at [617, 282] on div "[PERSON_NAME]" at bounding box center [634, 285] width 63 height 11
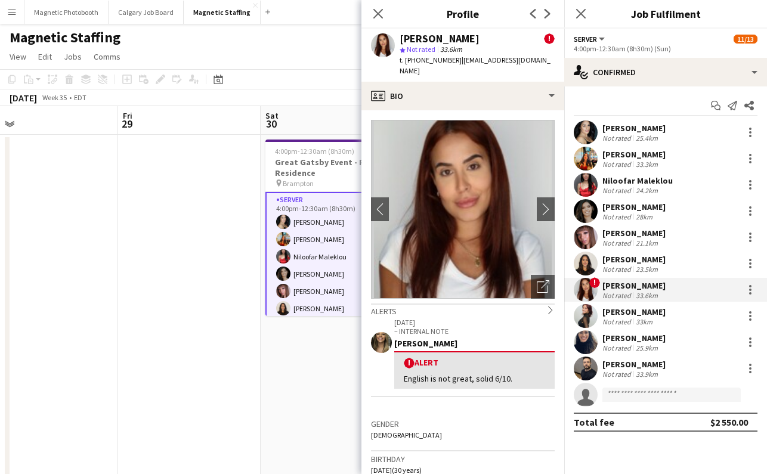
click at [610, 310] on div "[PERSON_NAME]" at bounding box center [634, 312] width 63 height 11
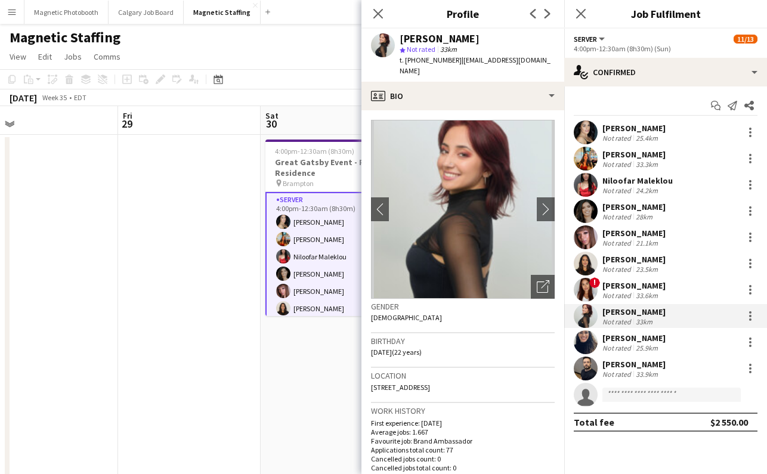
click at [603, 350] on div "Not rated" at bounding box center [618, 348] width 31 height 9
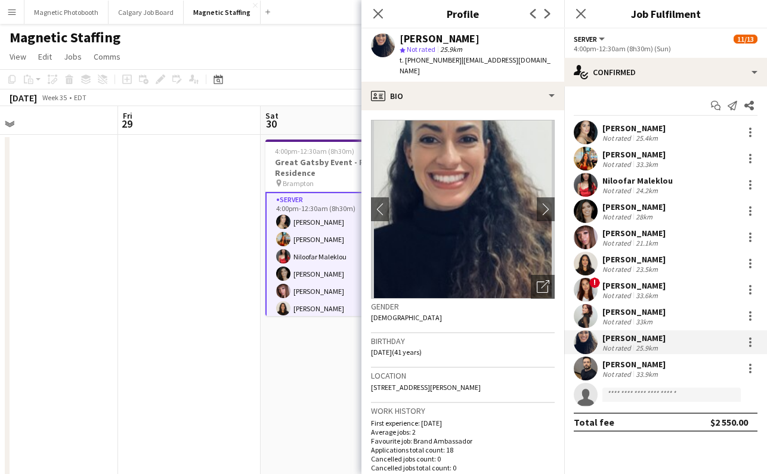
click at [603, 364] on div "[PERSON_NAME]" at bounding box center [634, 364] width 63 height 11
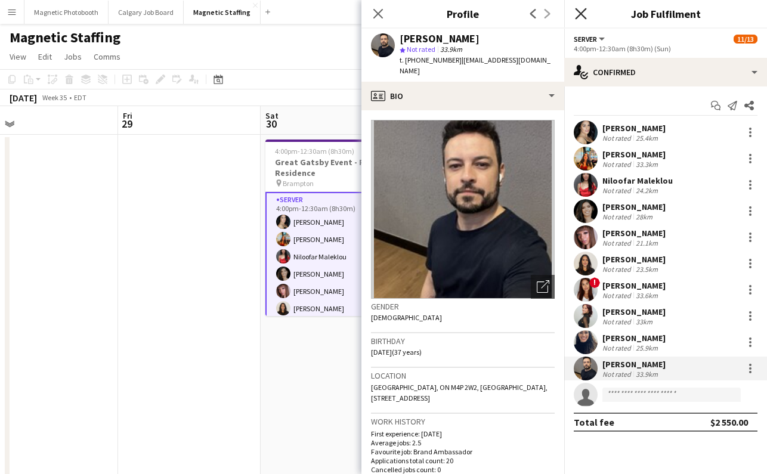
click at [580, 14] on icon at bounding box center [580, 13] width 11 height 11
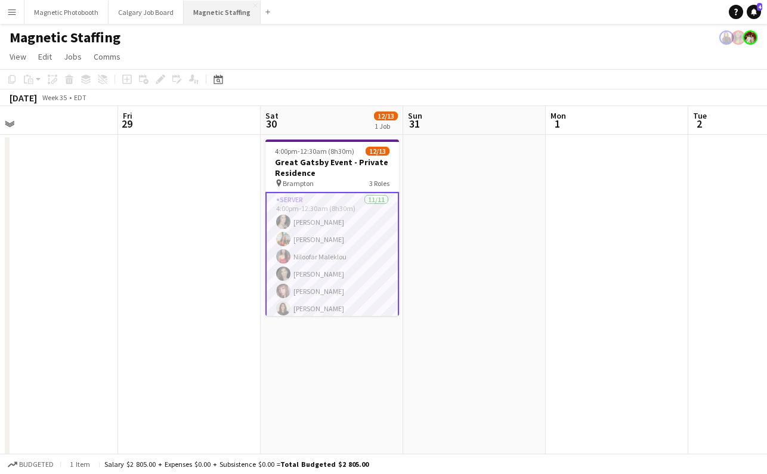
click at [226, 10] on button "Magnetic Staffing Close" at bounding box center [222, 12] width 77 height 23
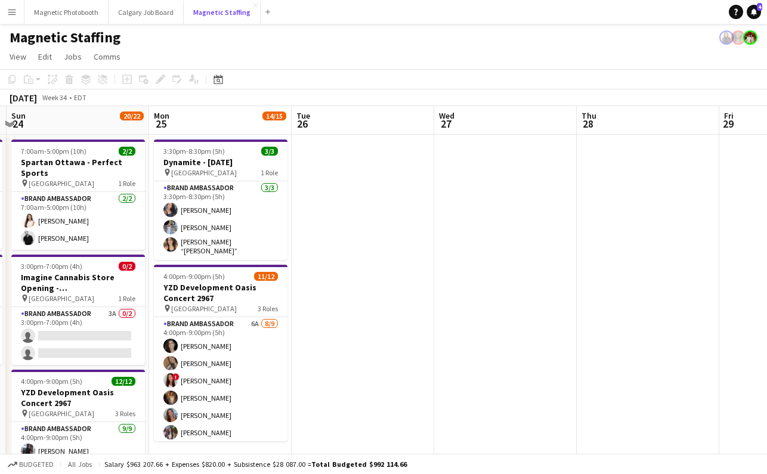
scroll to position [0, 309]
